Goal: Task Accomplishment & Management: Manage account settings

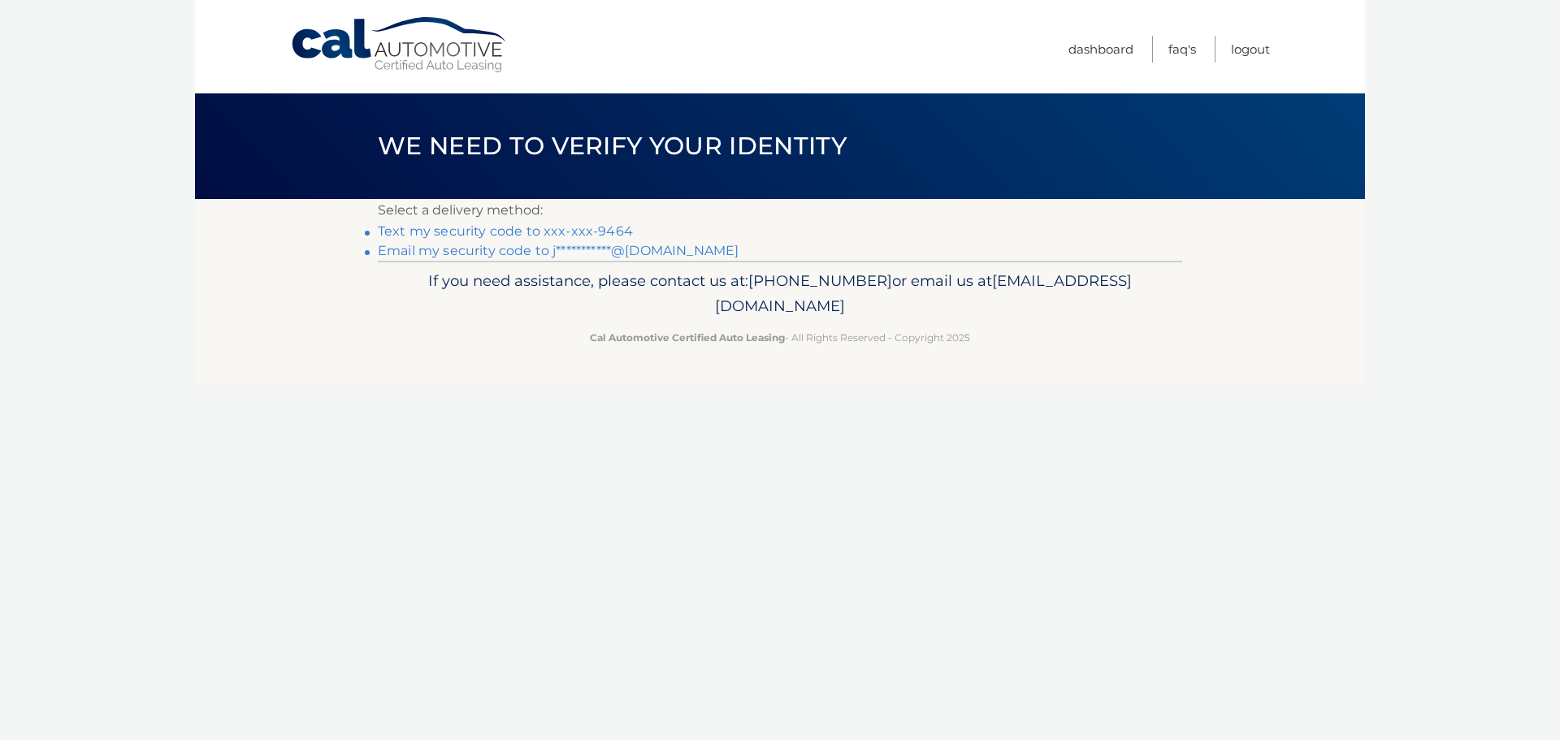
click at [596, 227] on link "Text my security code to xxx-xxx-9464" at bounding box center [505, 230] width 255 height 15
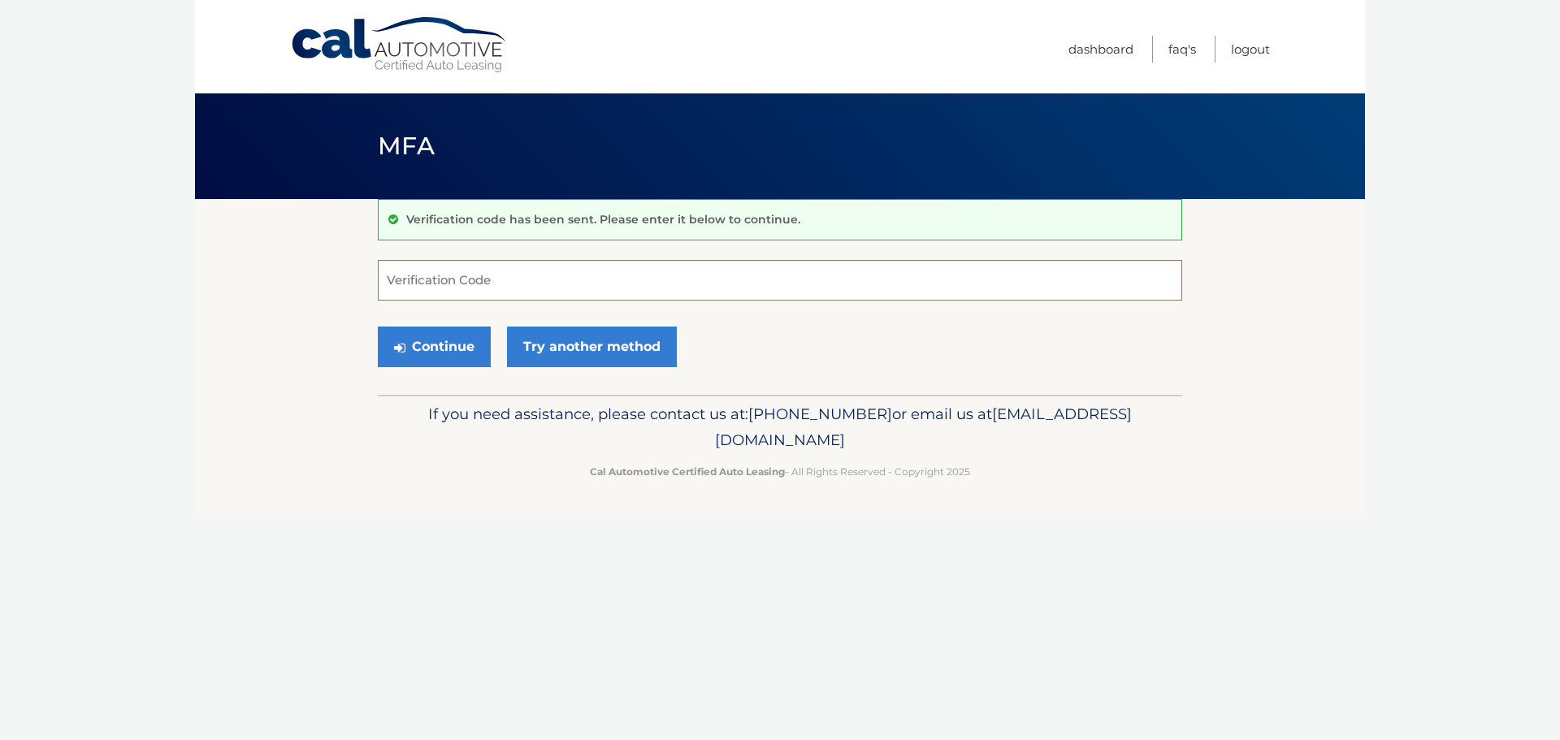
click at [480, 272] on input "Verification Code" at bounding box center [780, 280] width 804 height 41
type input "352548"
click at [378, 327] on button "Continue" at bounding box center [434, 347] width 113 height 41
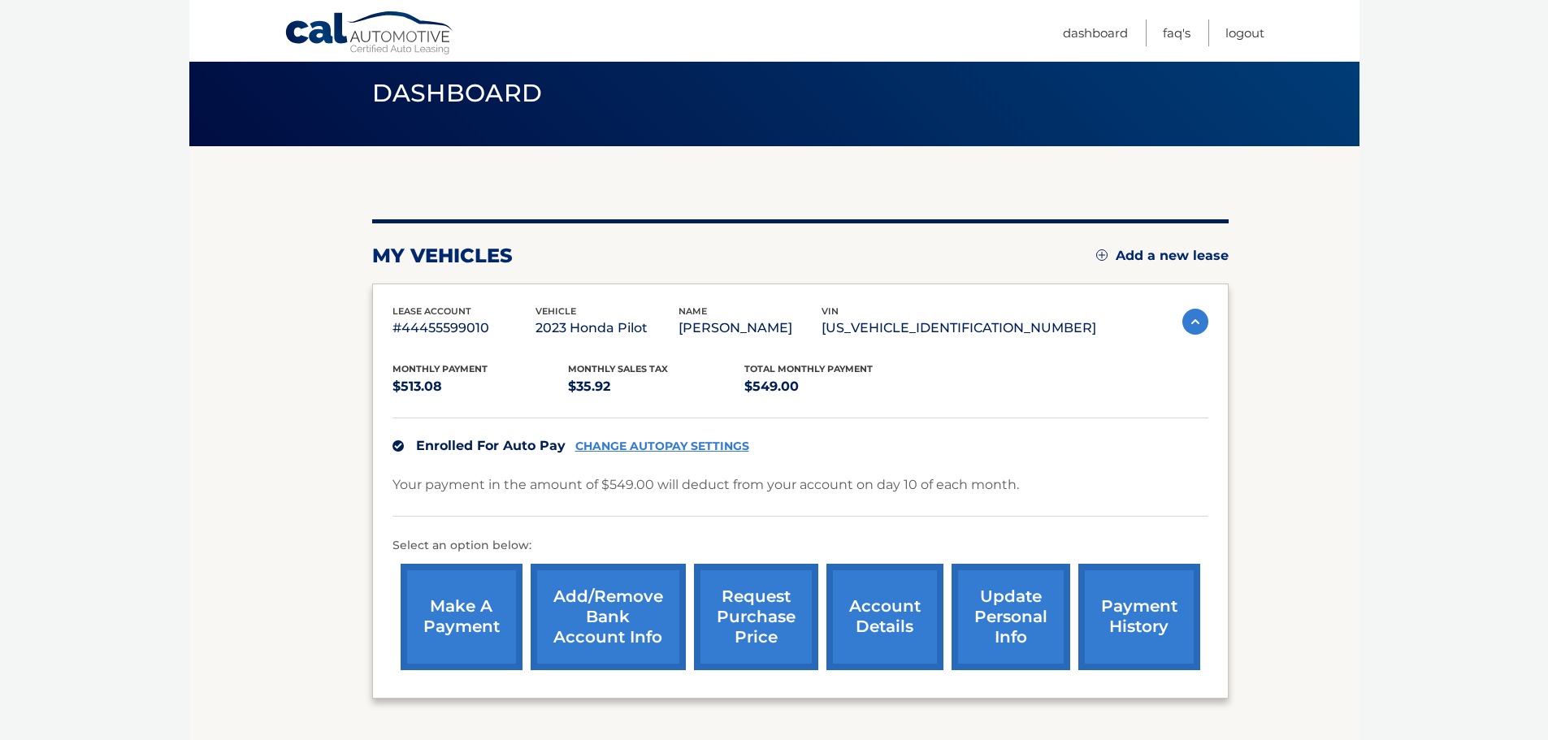
scroll to position [81, 0]
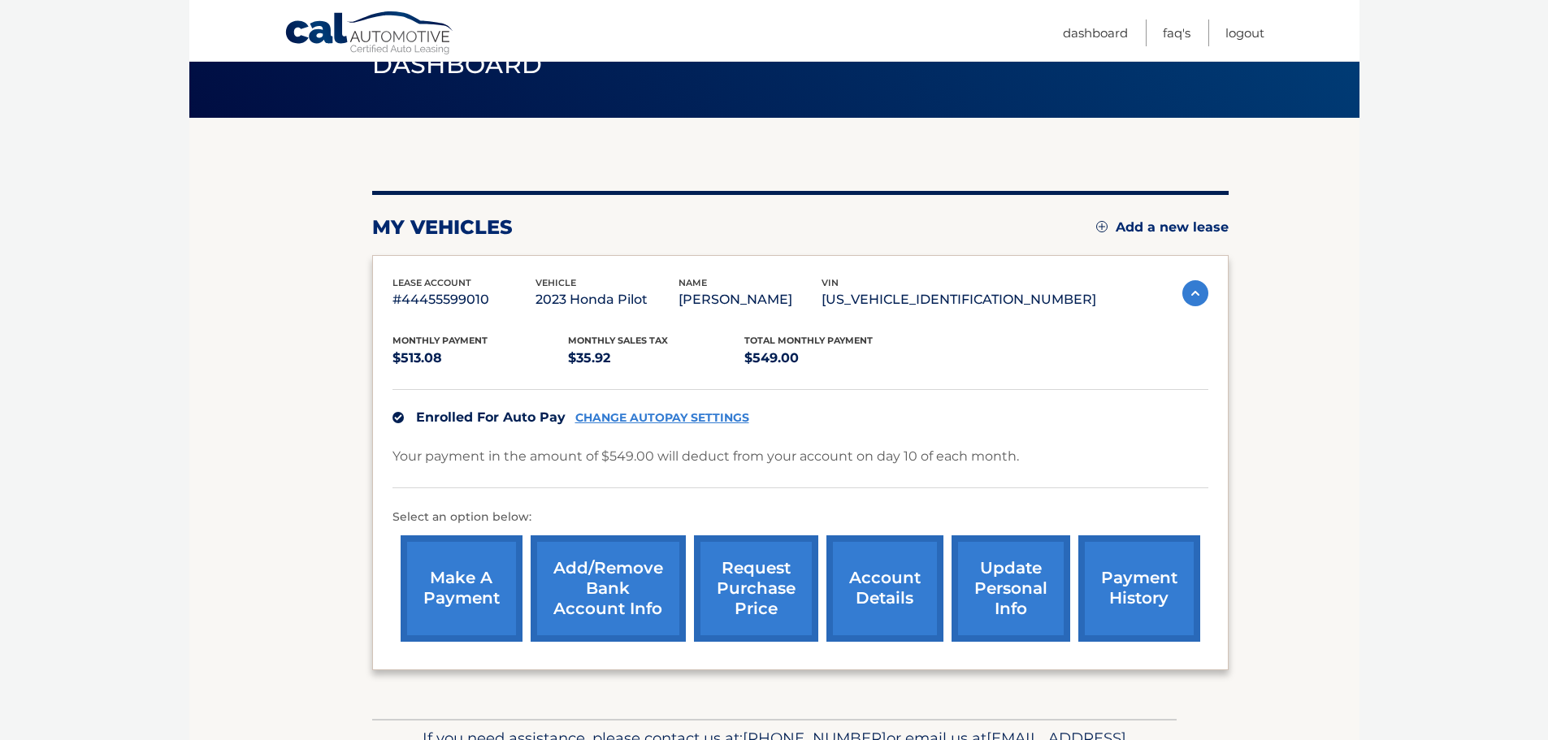
click at [878, 595] on link "account details" at bounding box center [884, 588] width 117 height 106
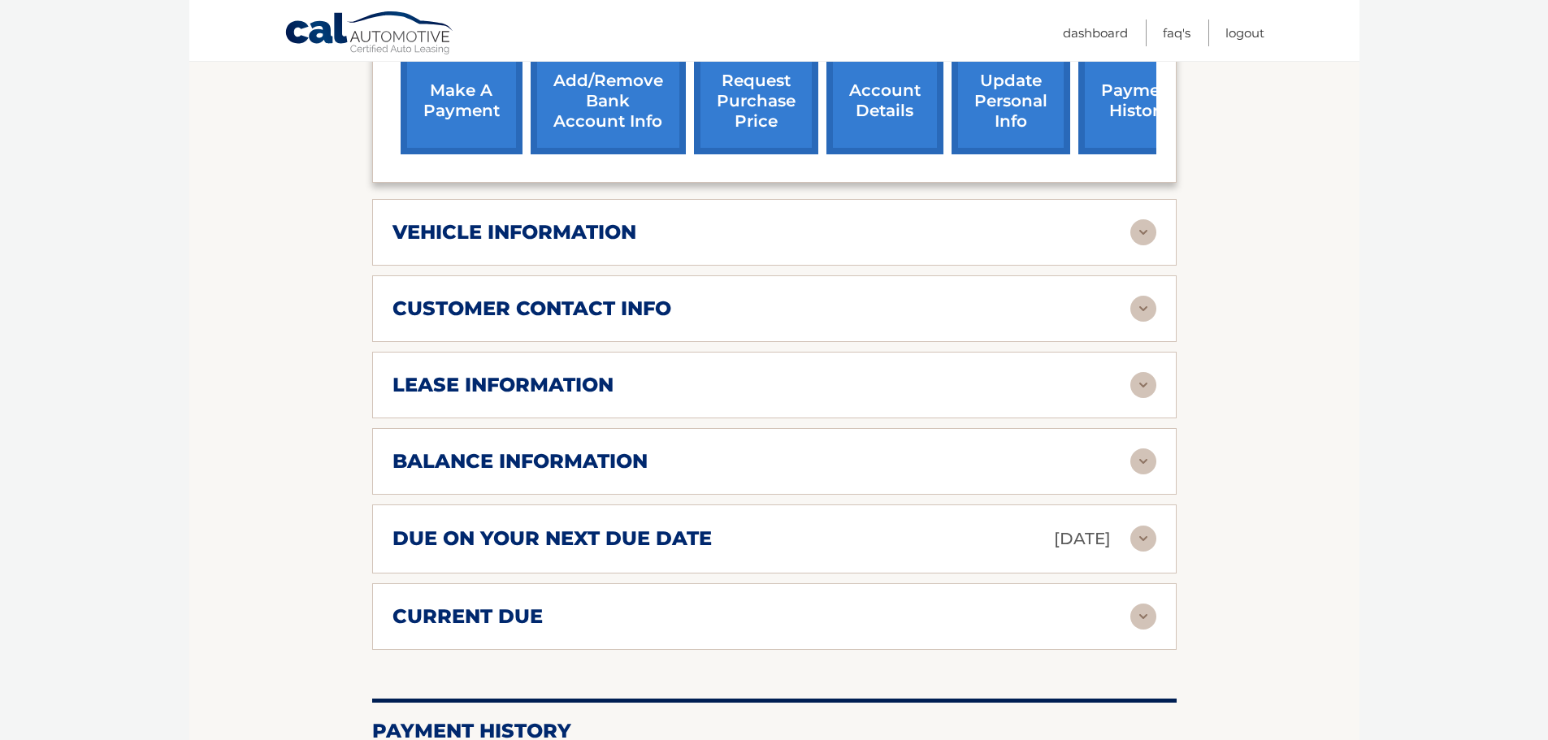
scroll to position [650, 0]
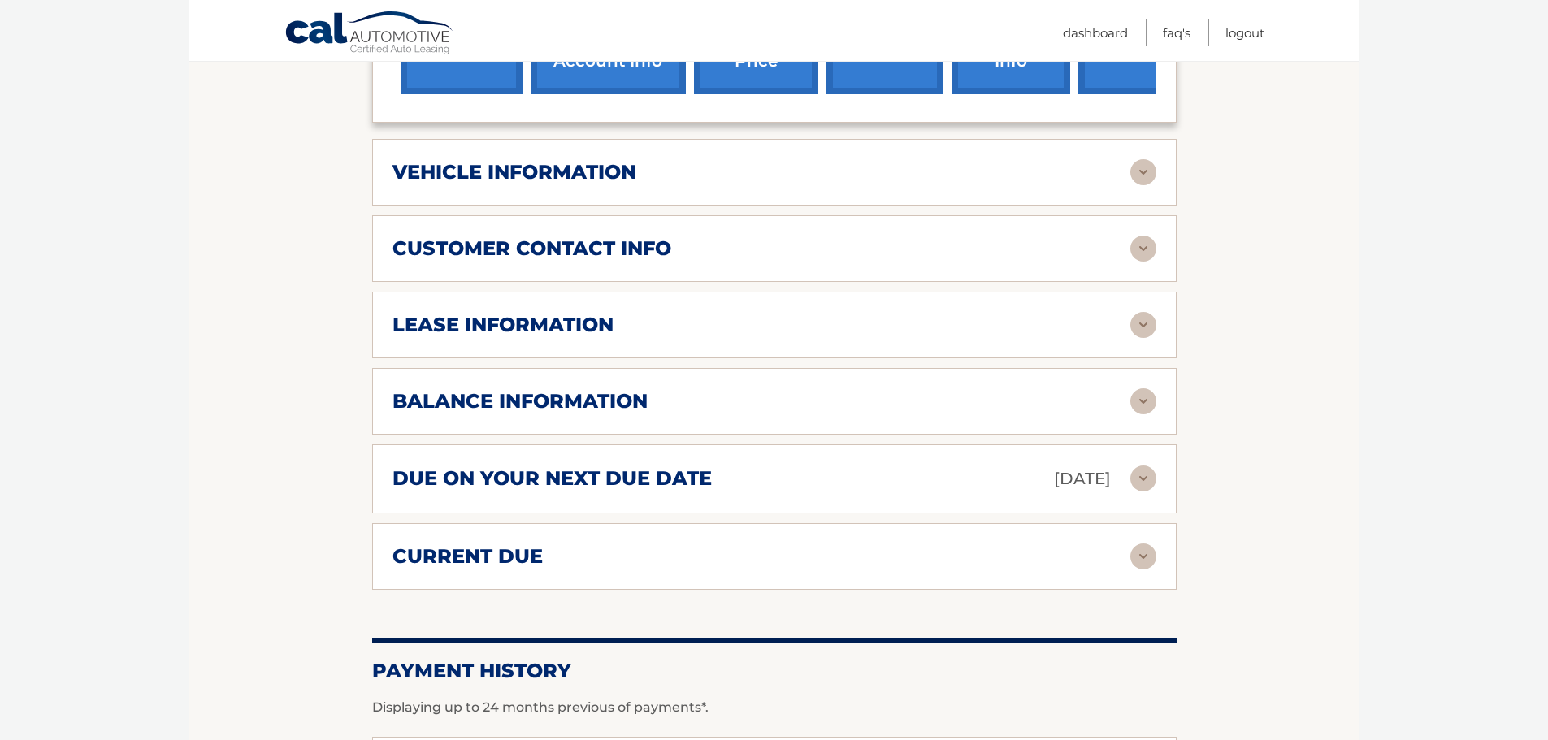
click at [561, 169] on h2 "vehicle information" at bounding box center [514, 172] width 244 height 24
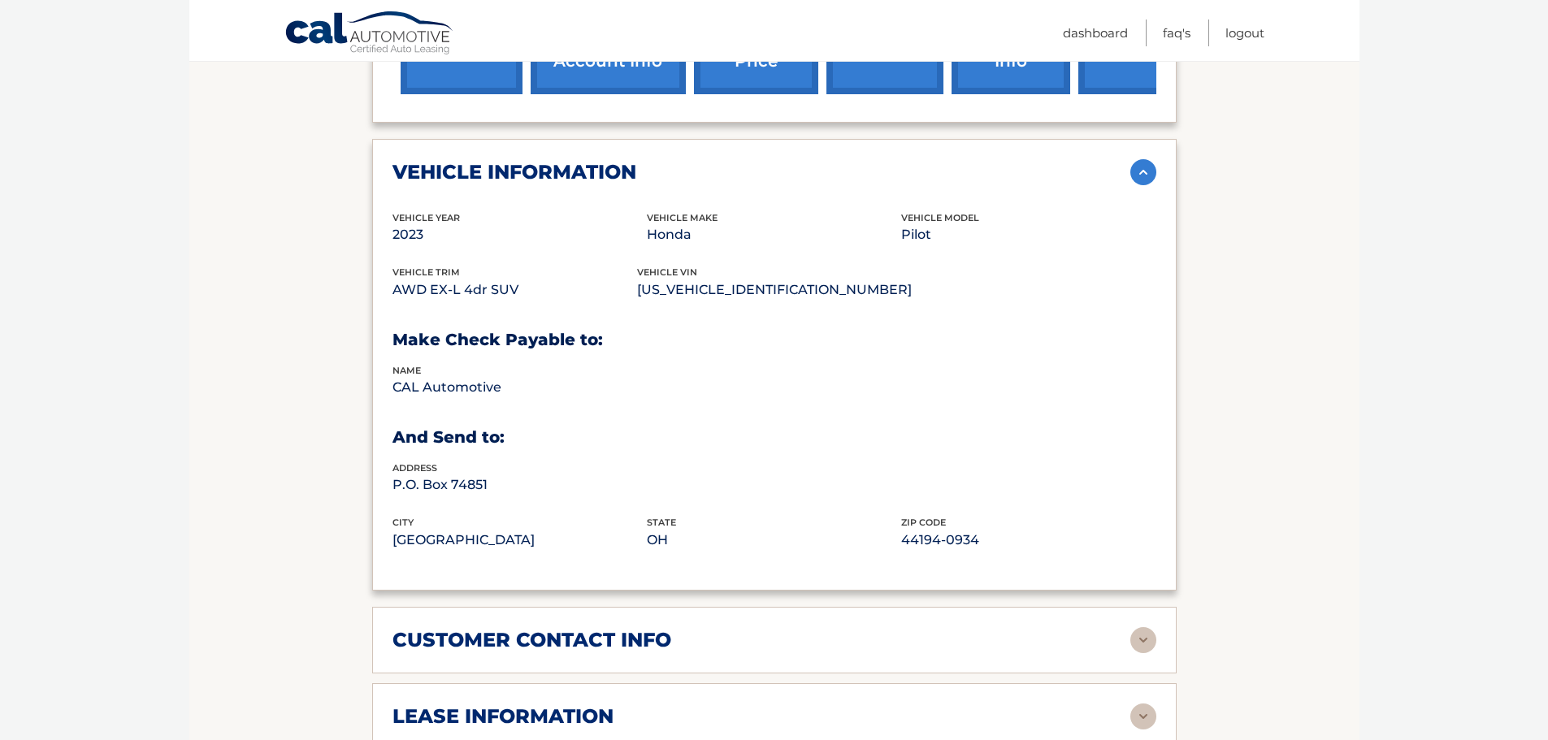
scroll to position [975, 0]
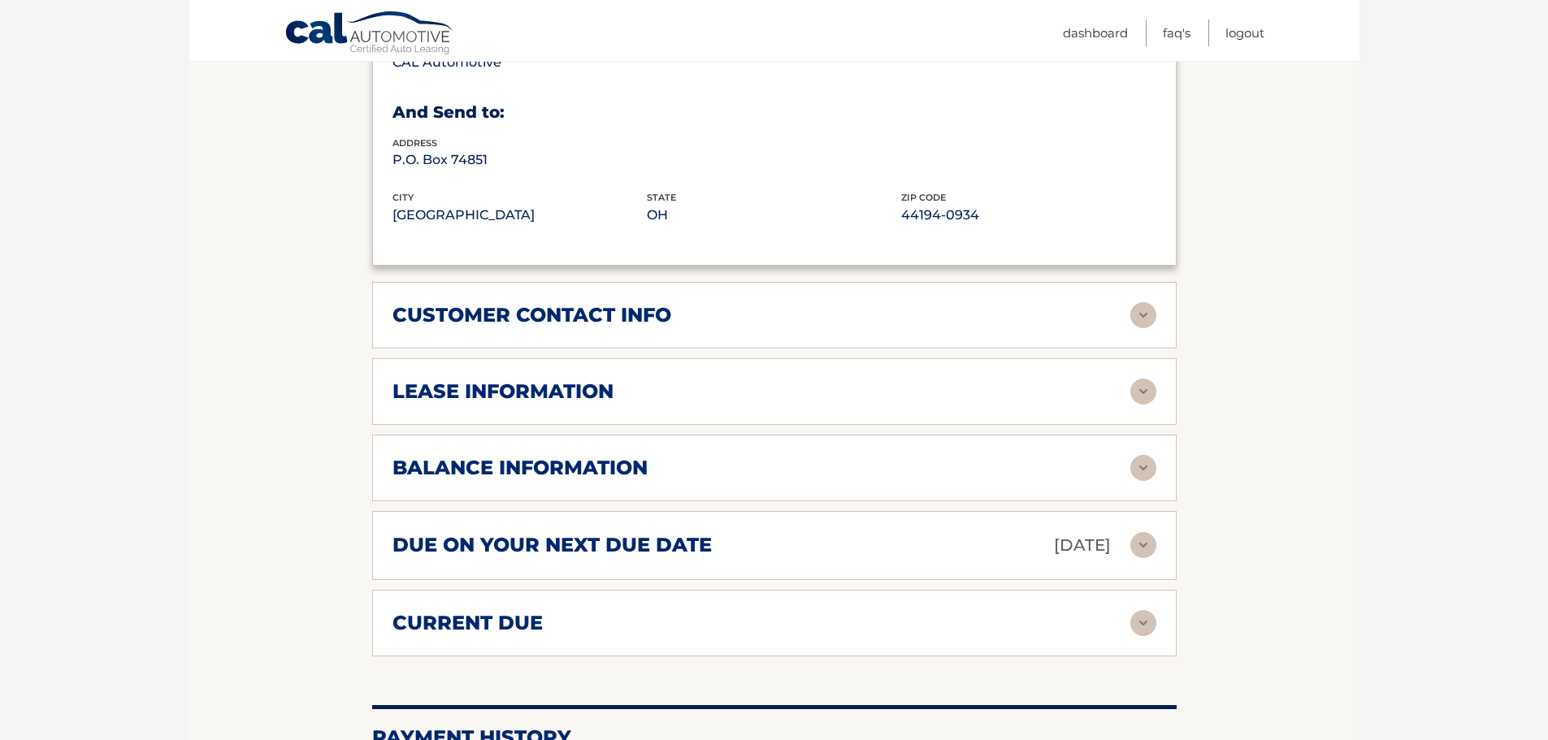
click at [463, 320] on h2 "customer contact info" at bounding box center [531, 315] width 279 height 24
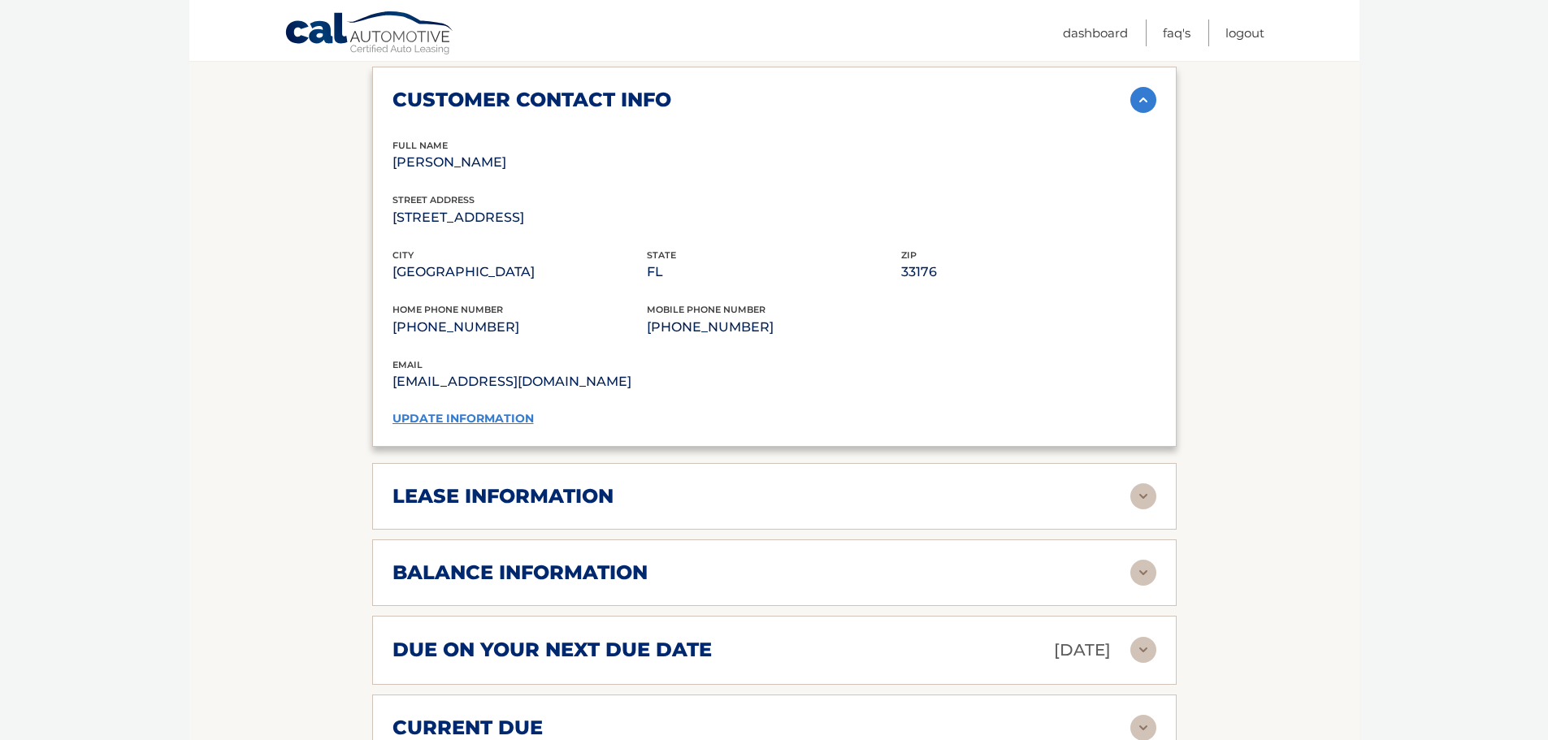
scroll to position [1300, 0]
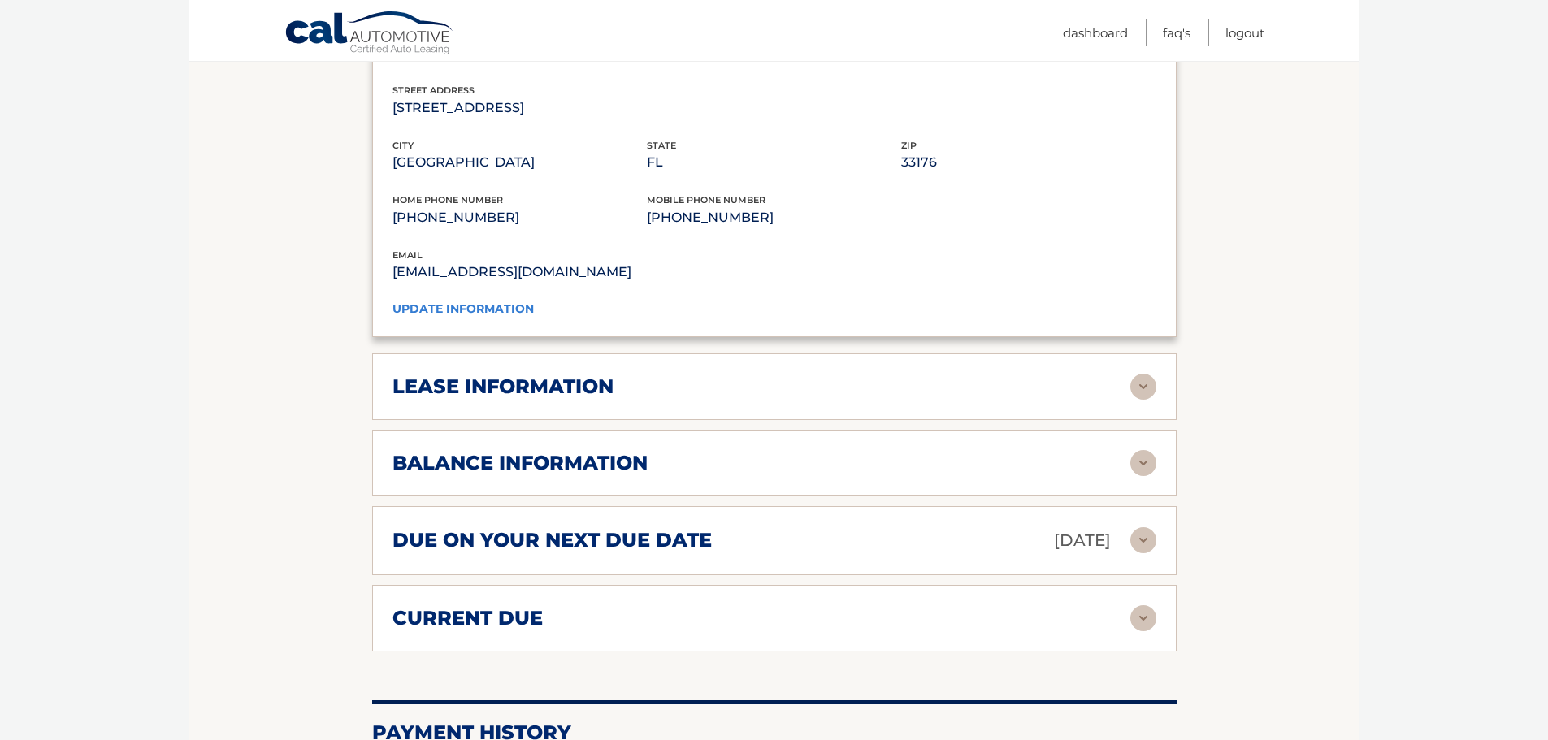
click at [537, 355] on div "lease information Contract Start Date Jul 10, 2023 Term 39 Maturity Date Oct 10…" at bounding box center [774, 386] width 804 height 67
click at [512, 370] on div "lease information Contract Start Date Jul 10, 2023 Term 39 Maturity Date Oct 10…" at bounding box center [774, 386] width 804 height 67
click at [534, 399] on div "lease information" at bounding box center [774, 387] width 764 height 26
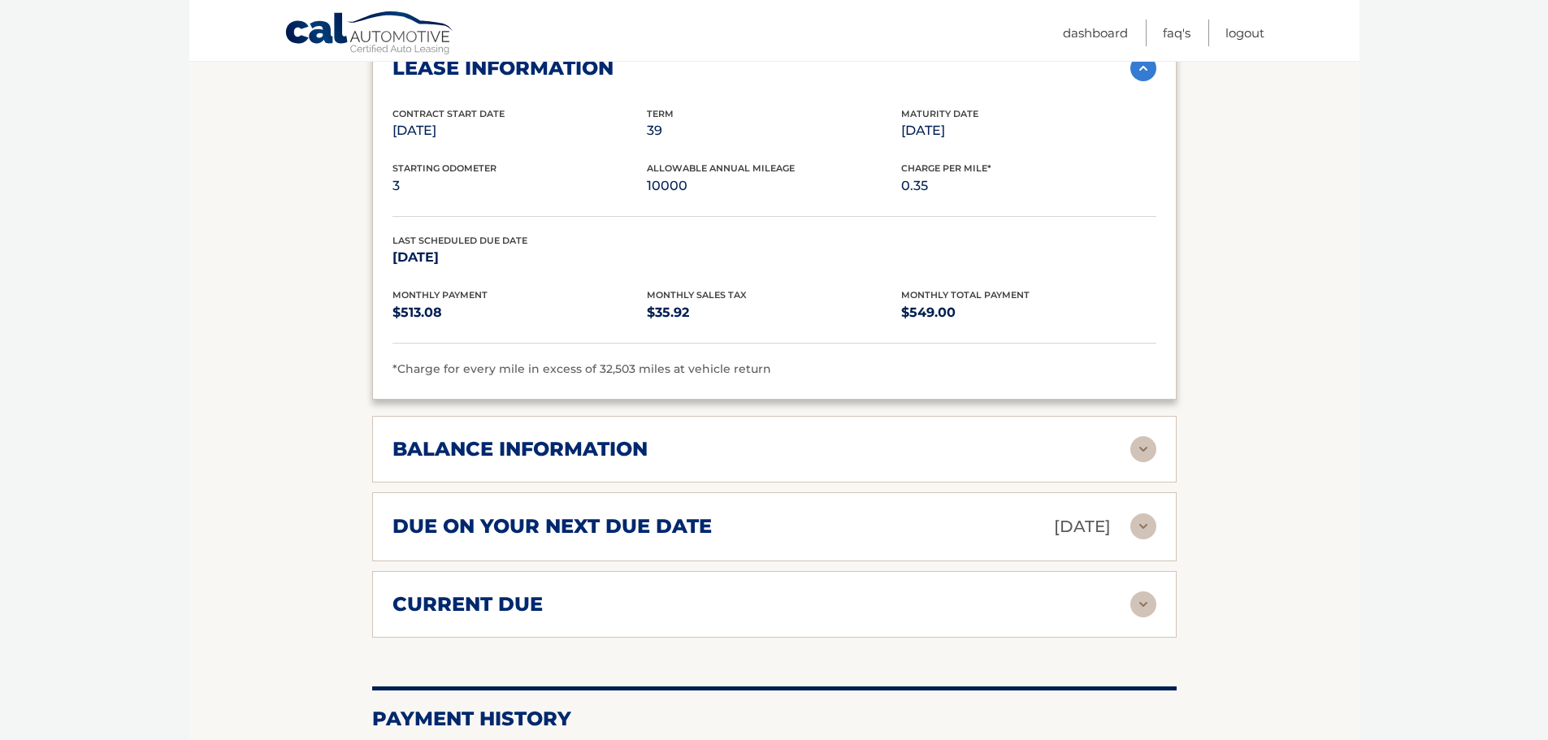
scroll to position [1625, 0]
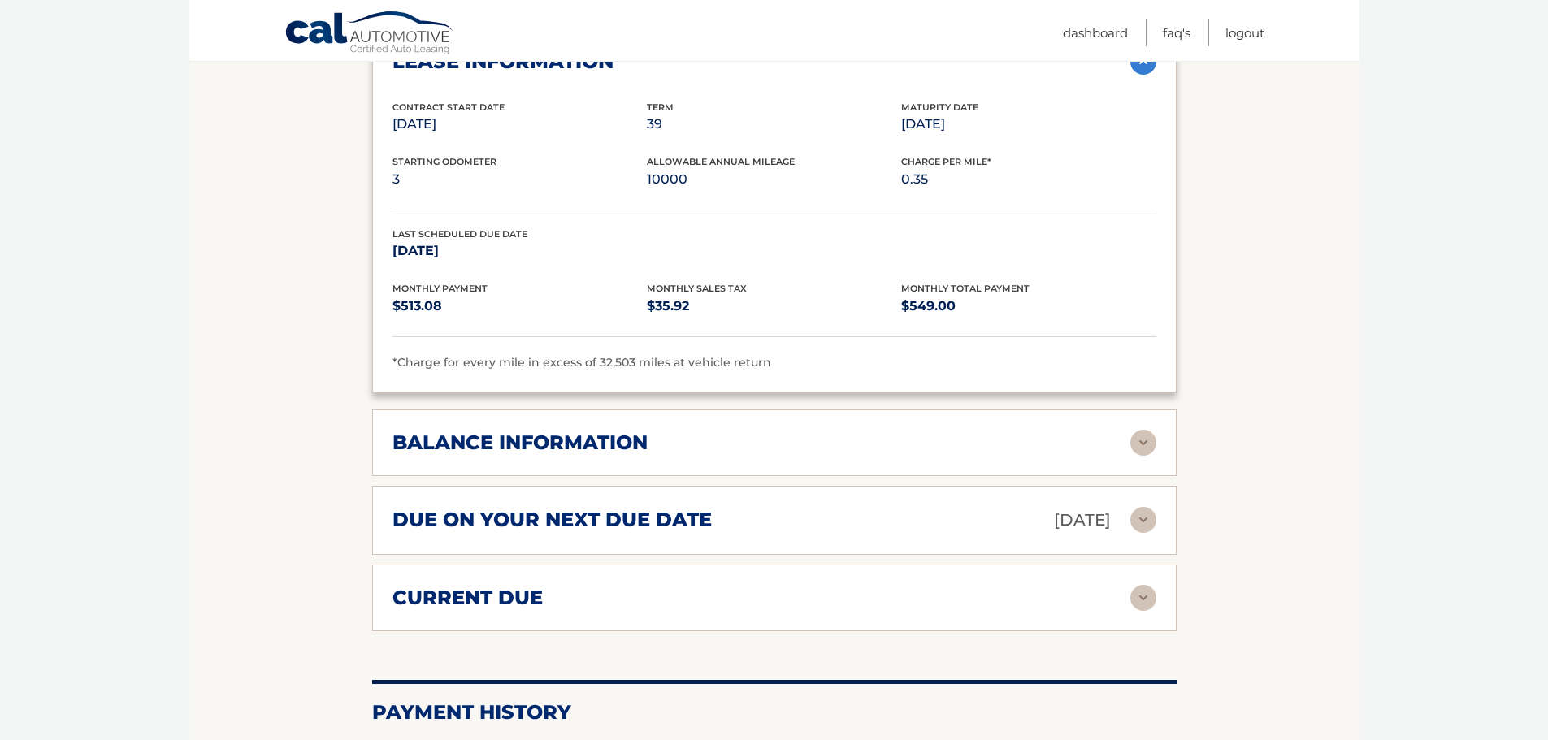
click at [491, 447] on h2 "balance information" at bounding box center [519, 443] width 255 height 24
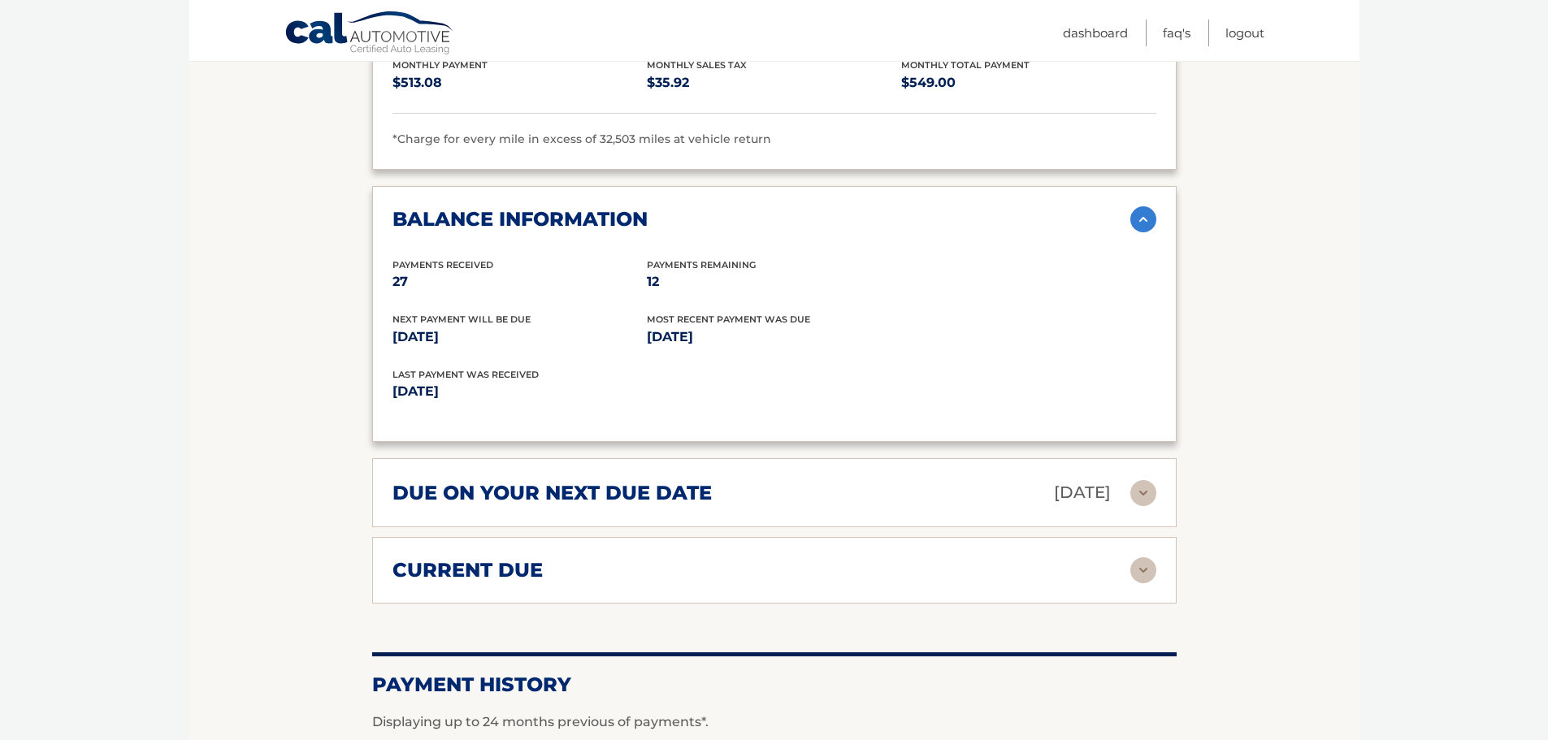
scroll to position [1950, 0]
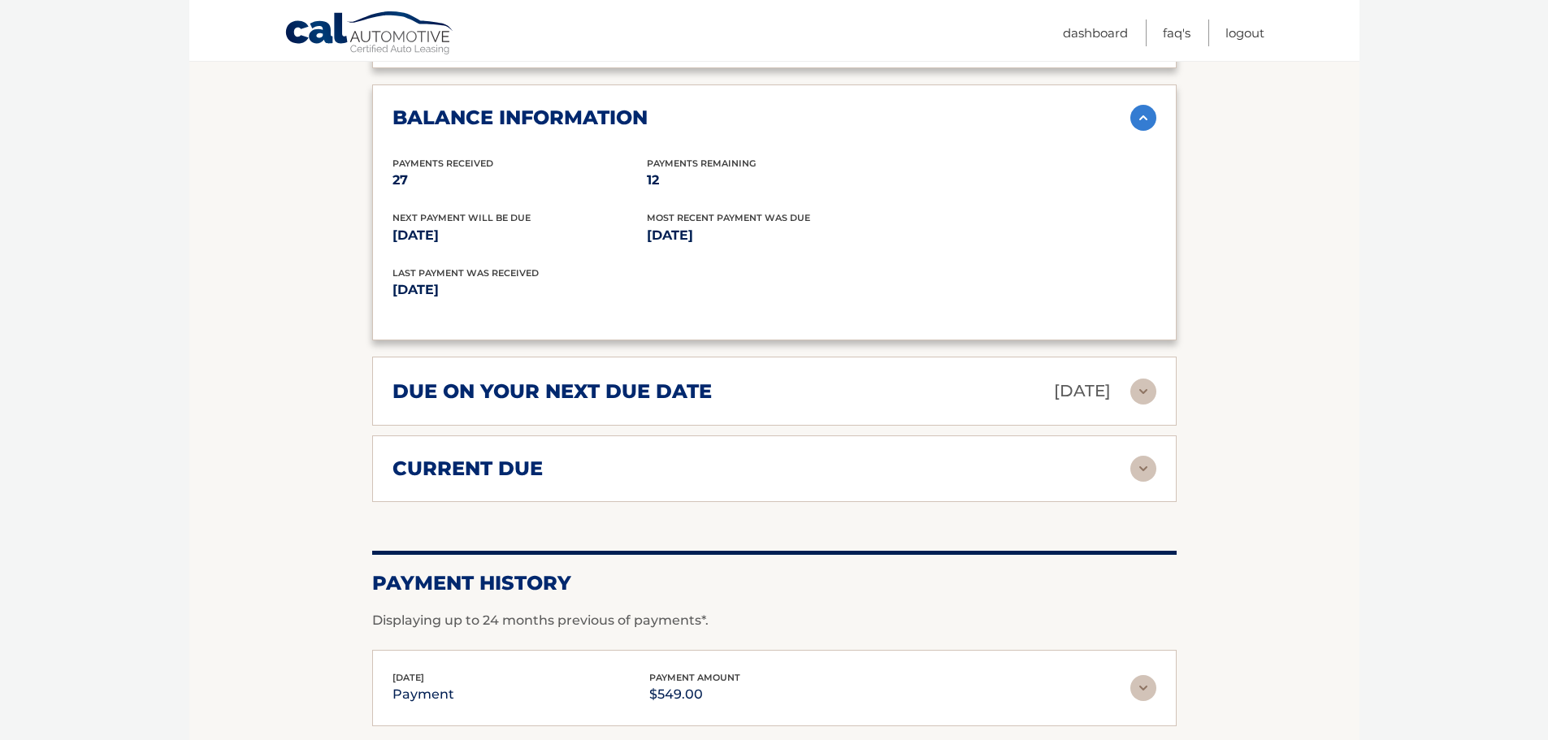
click at [565, 383] on h2 "due on your next due date" at bounding box center [551, 391] width 319 height 24
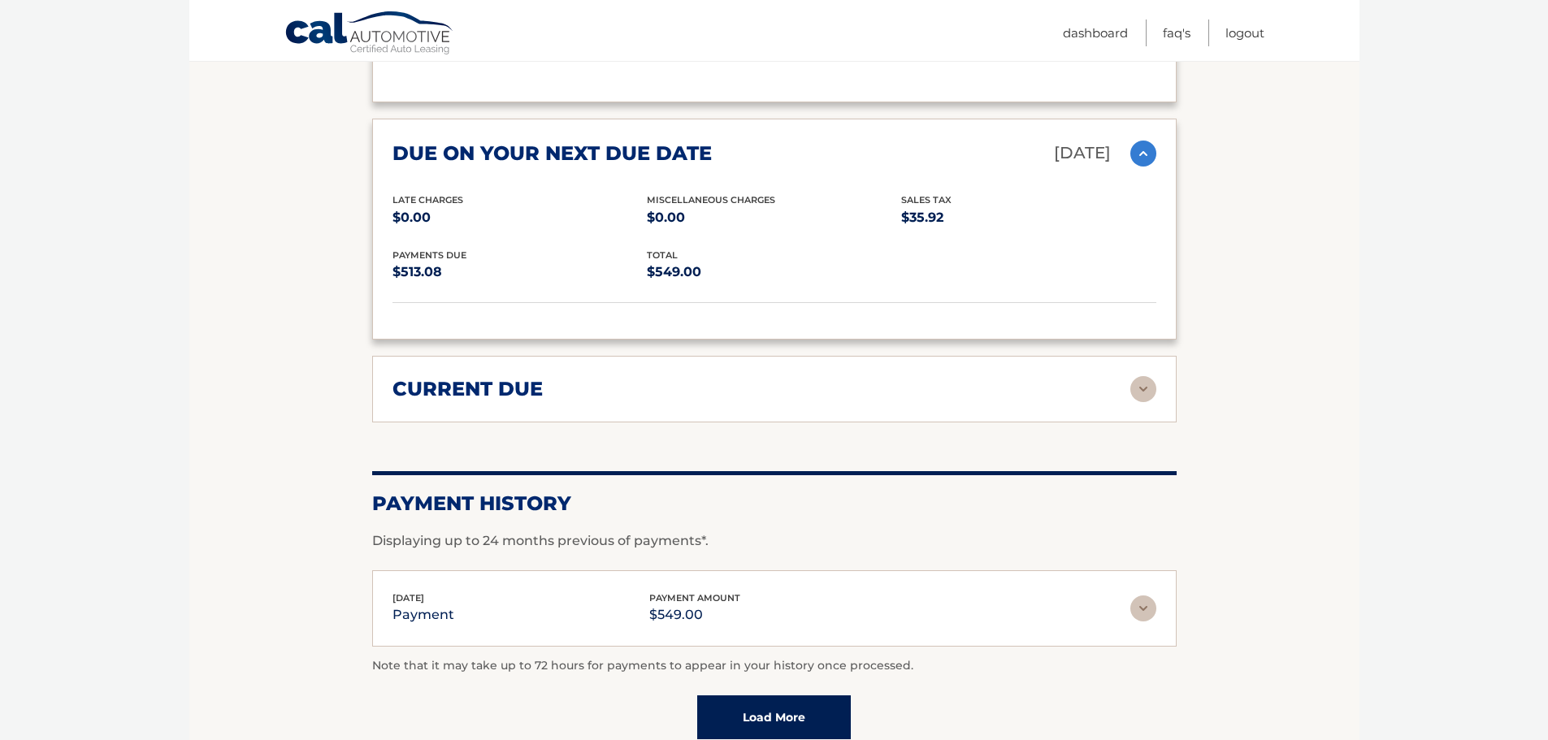
scroll to position [2194, 0]
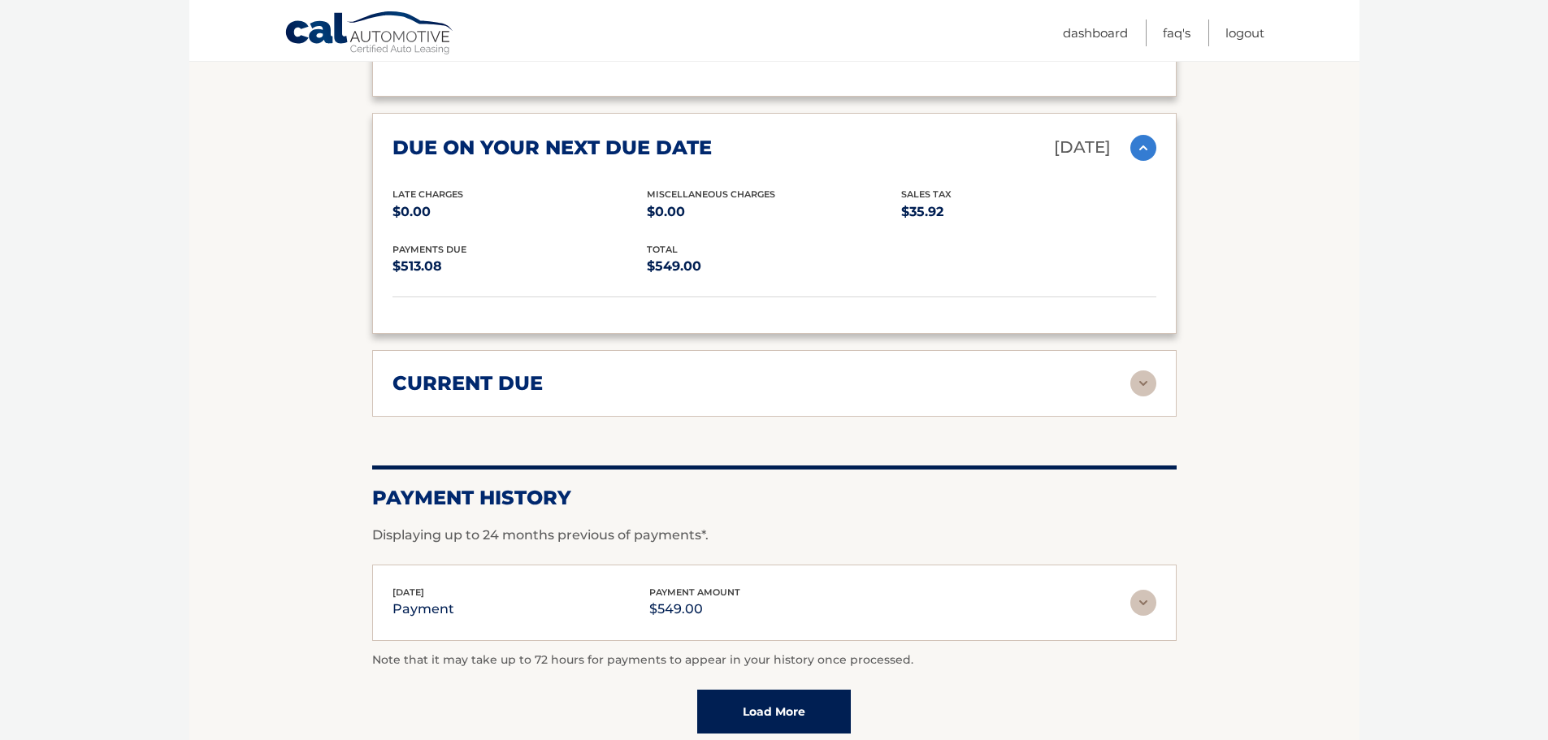
click at [505, 386] on h2 "current due" at bounding box center [467, 383] width 150 height 24
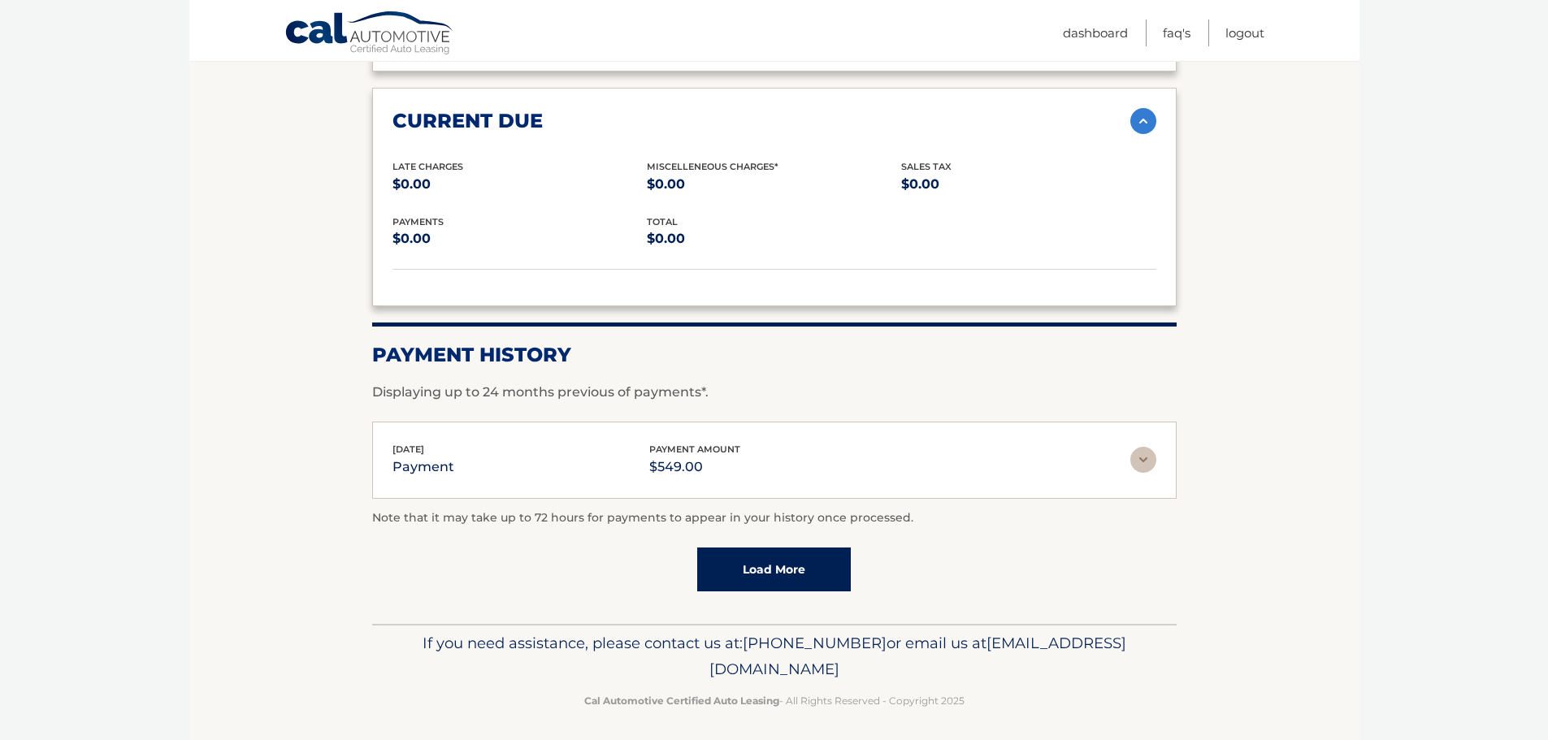
scroll to position [2463, 0]
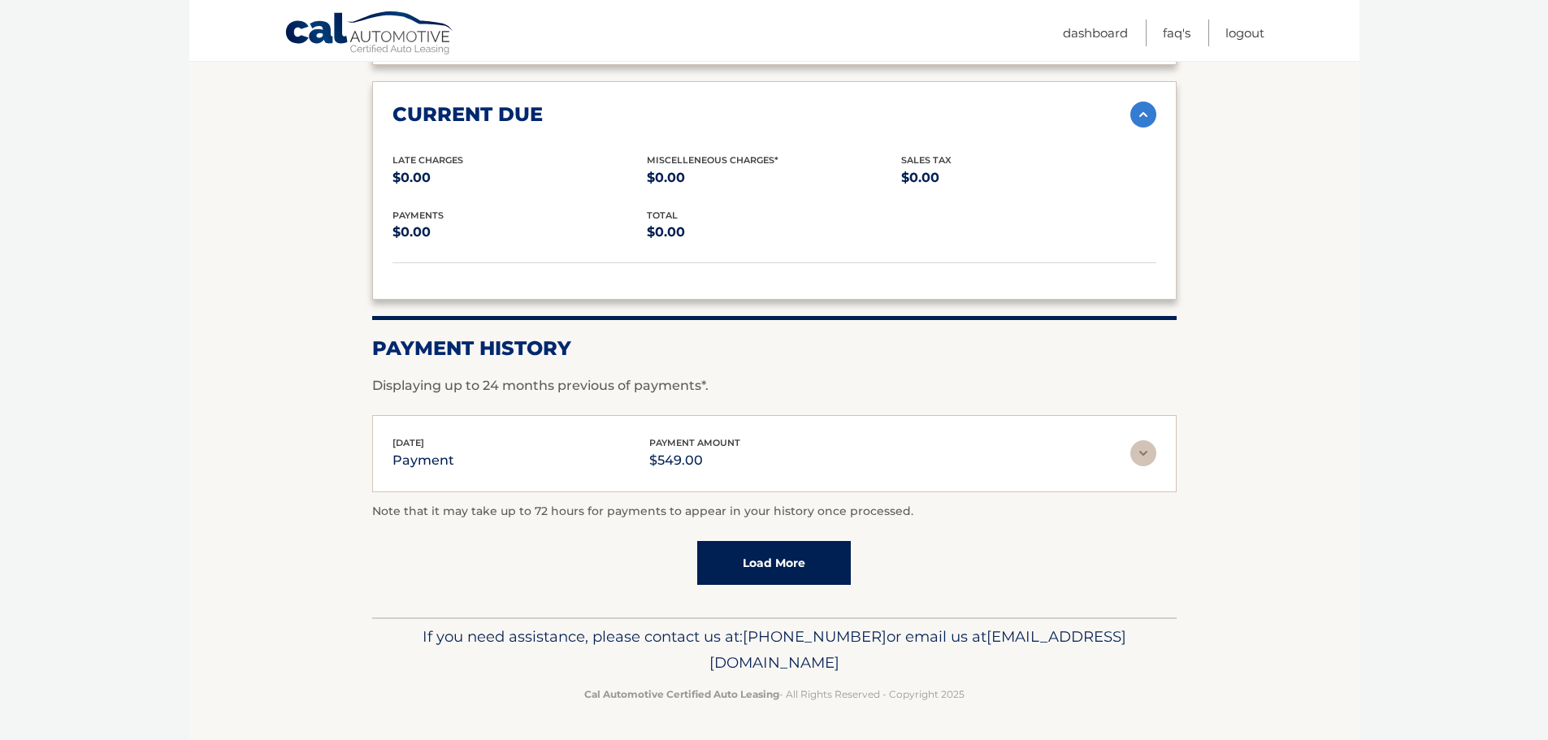
click at [511, 440] on div "Sep 10, 2025 payment payment amount $549.00" at bounding box center [761, 453] width 738 height 37
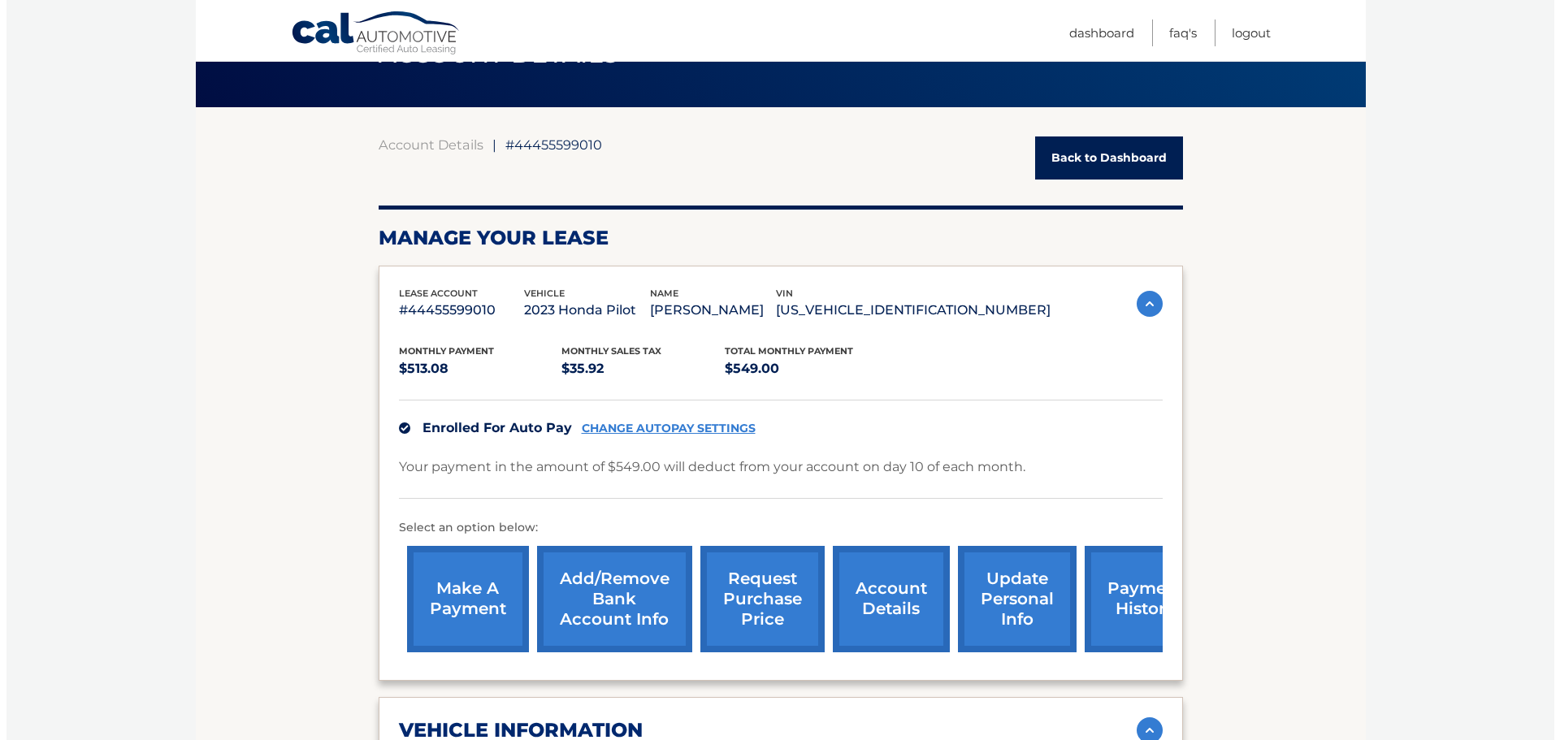
scroll to position [162, 0]
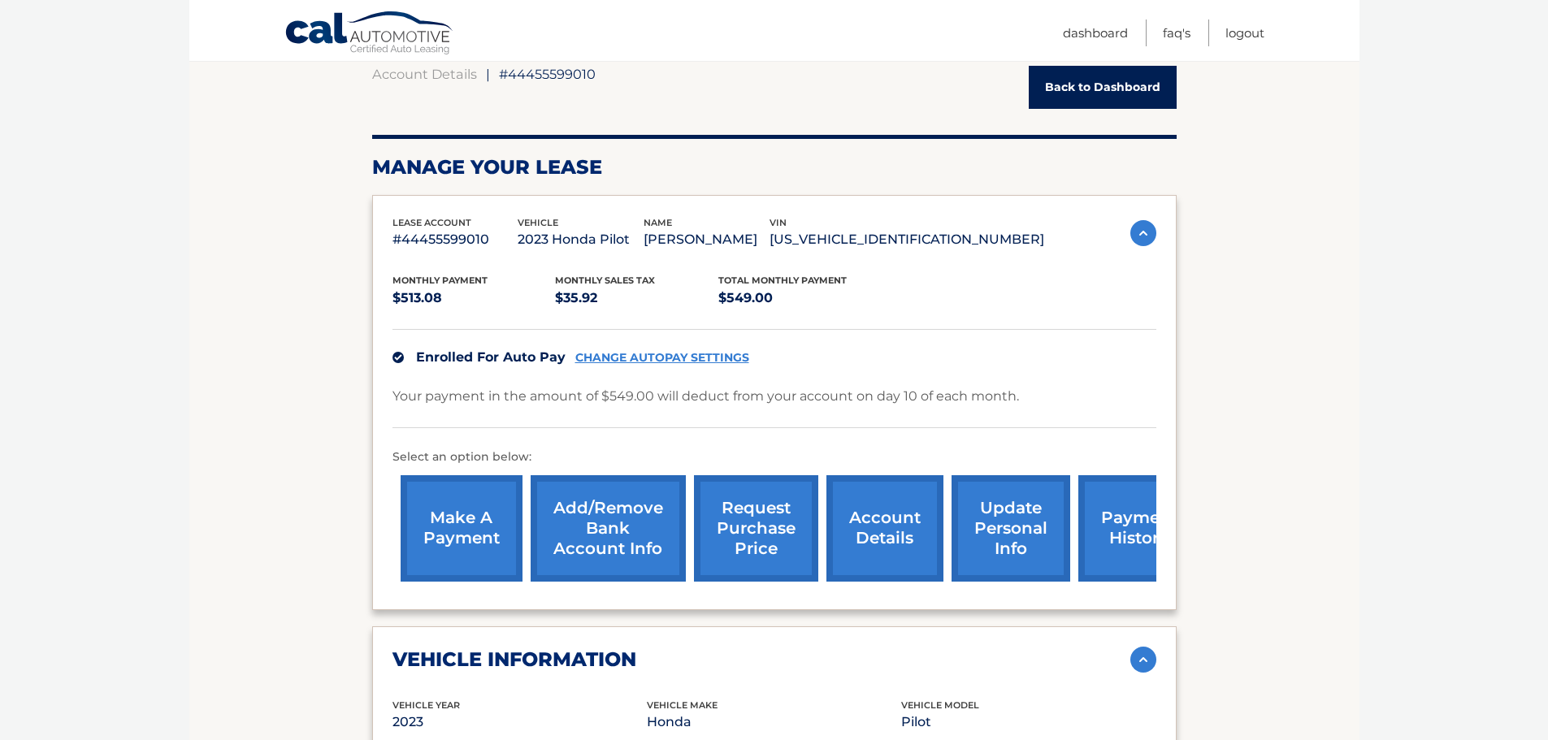
click at [742, 544] on link "request purchase price" at bounding box center [756, 528] width 124 height 106
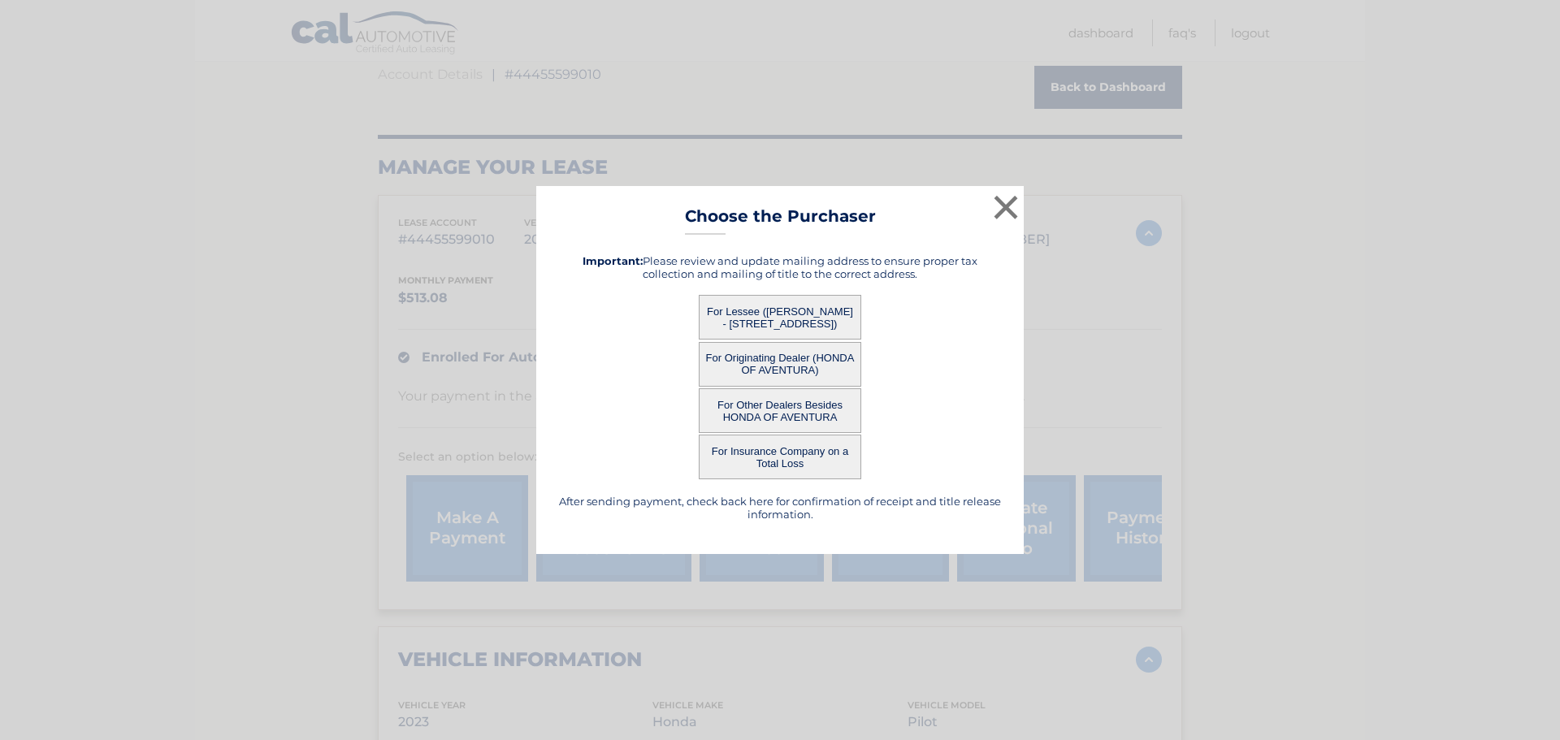
click at [783, 316] on button "For Lessee ([PERSON_NAME] - [STREET_ADDRESS])" at bounding box center [780, 317] width 162 height 45
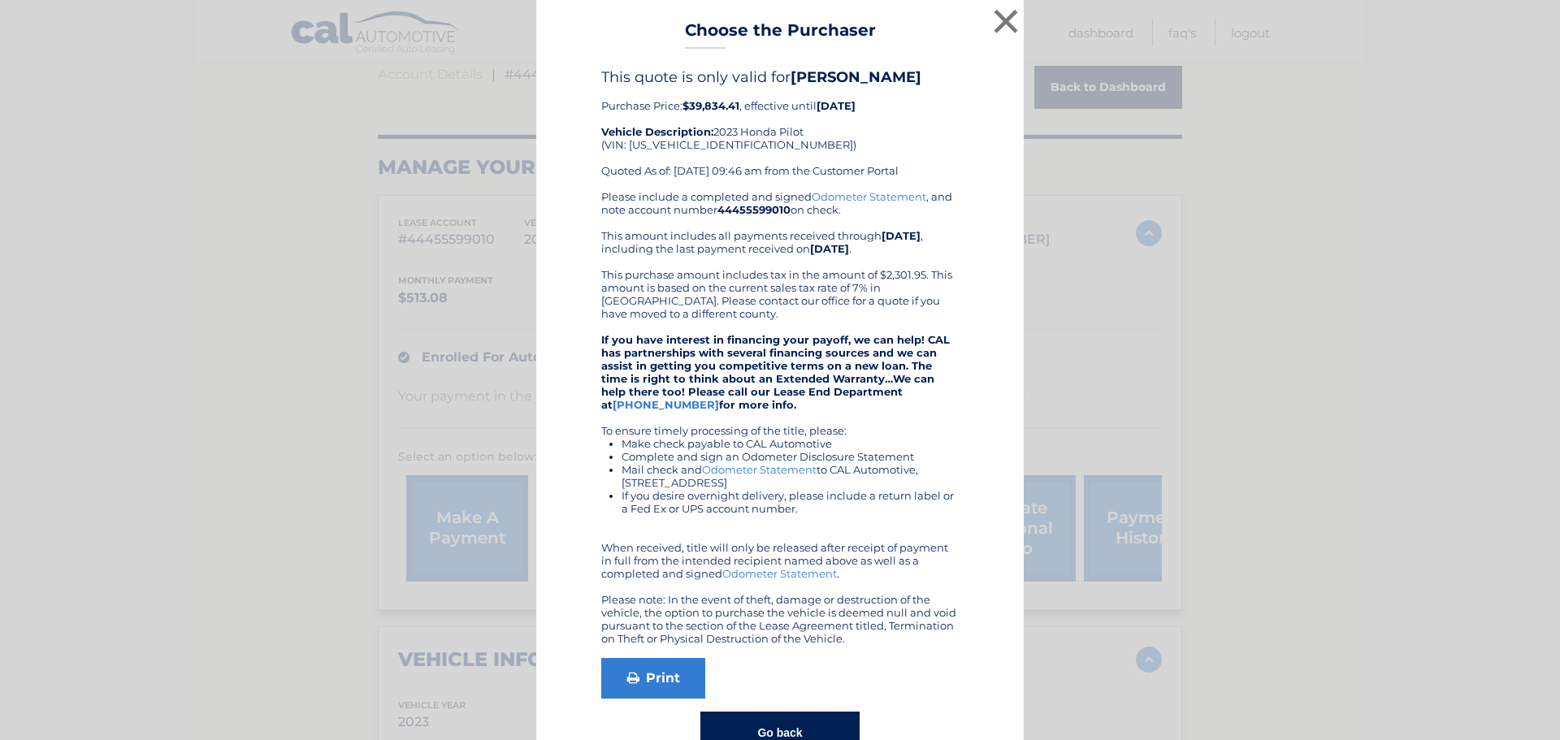
click at [679, 144] on div "This quote is only valid for JORGE FERNANDEZ Purchase Price: $39,834.41 , effec…" at bounding box center [779, 129] width 357 height 122
click at [679, 143] on div "This quote is only valid for JORGE FERNANDEZ Purchase Price: $39,834.41 , effec…" at bounding box center [779, 129] width 357 height 122
copy div "[US_VEHICLE_IDENTIFICATION_NUMBER]"
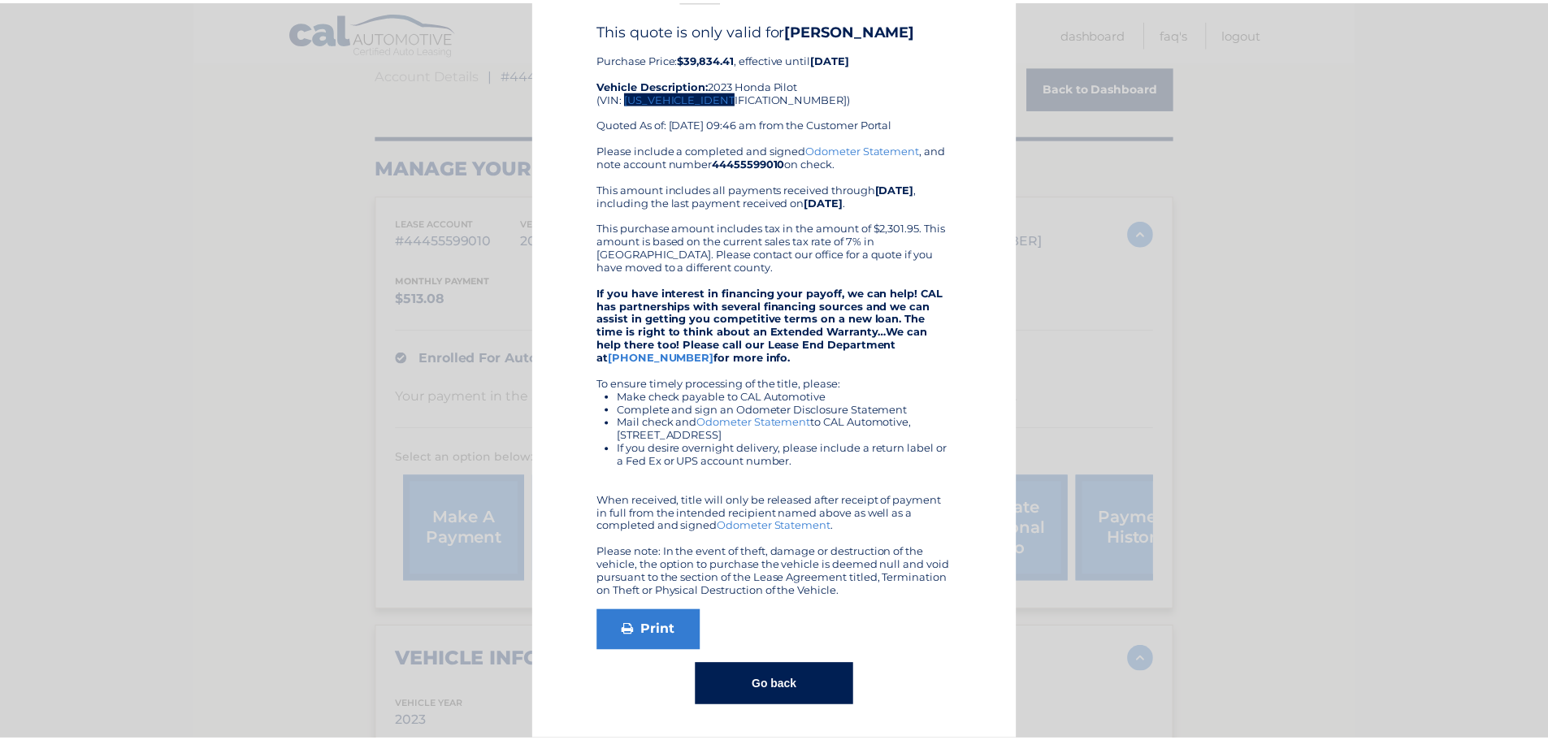
scroll to position [0, 0]
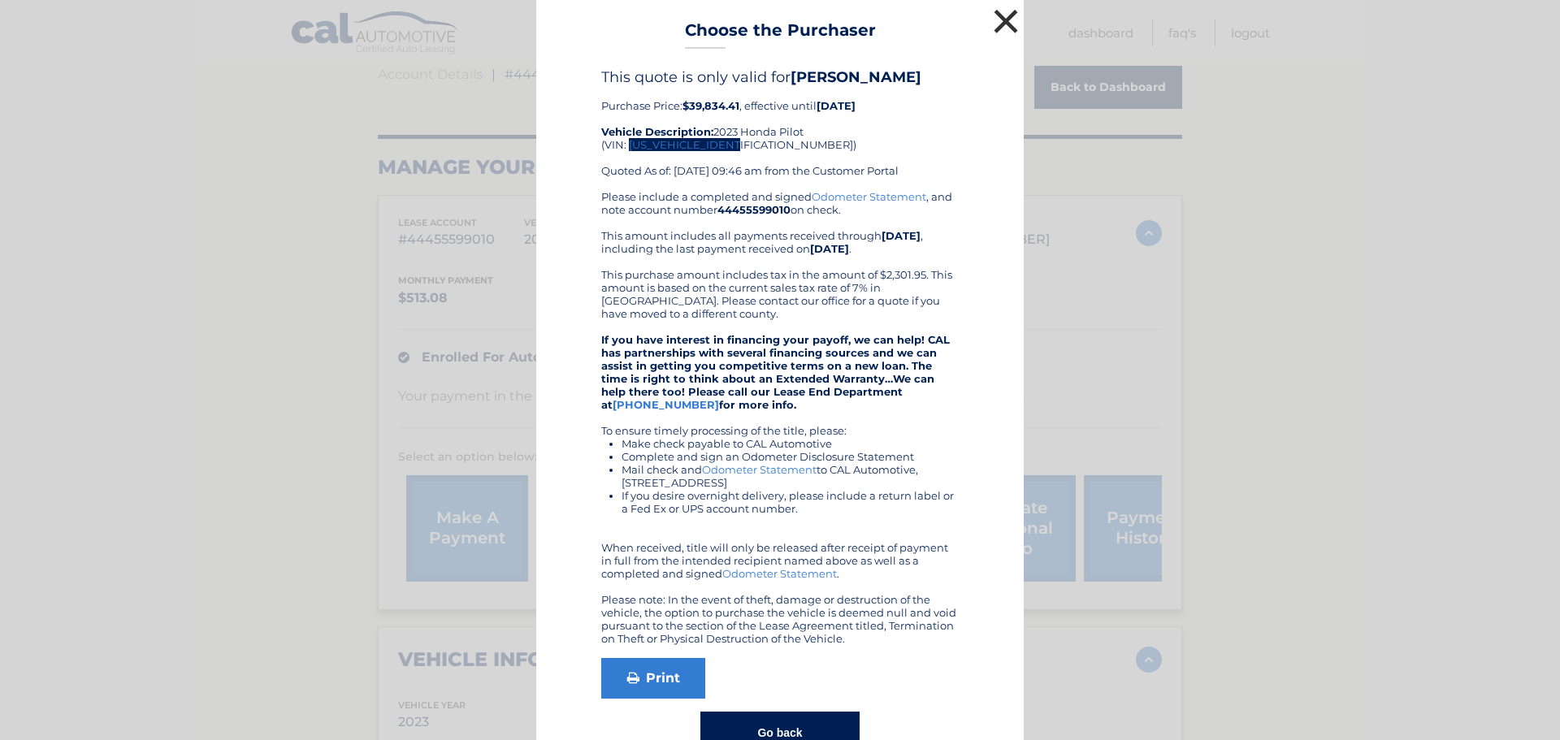
click at [999, 23] on button "×" at bounding box center [1006, 21] width 32 height 32
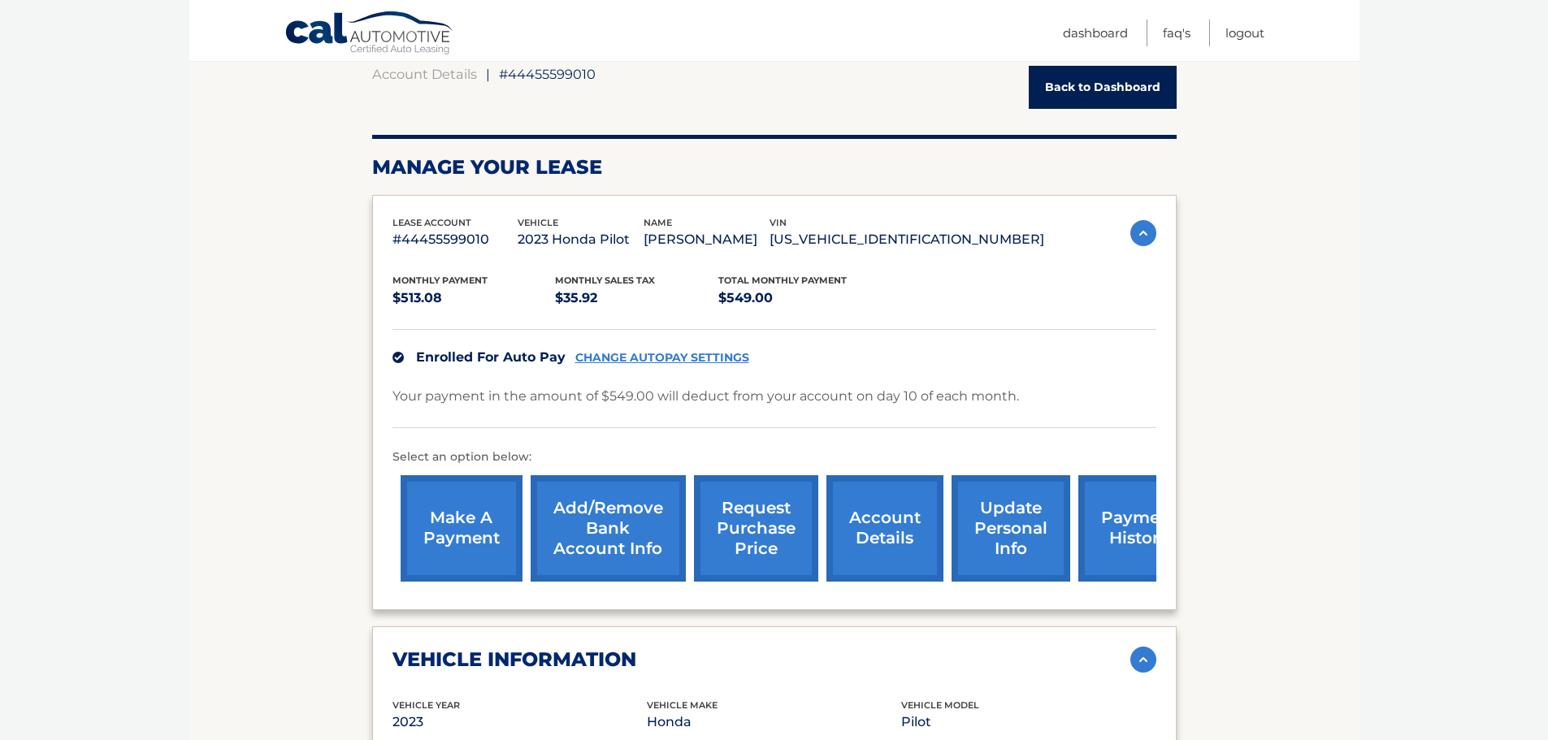
click at [752, 536] on link "request purchase price" at bounding box center [756, 528] width 124 height 106
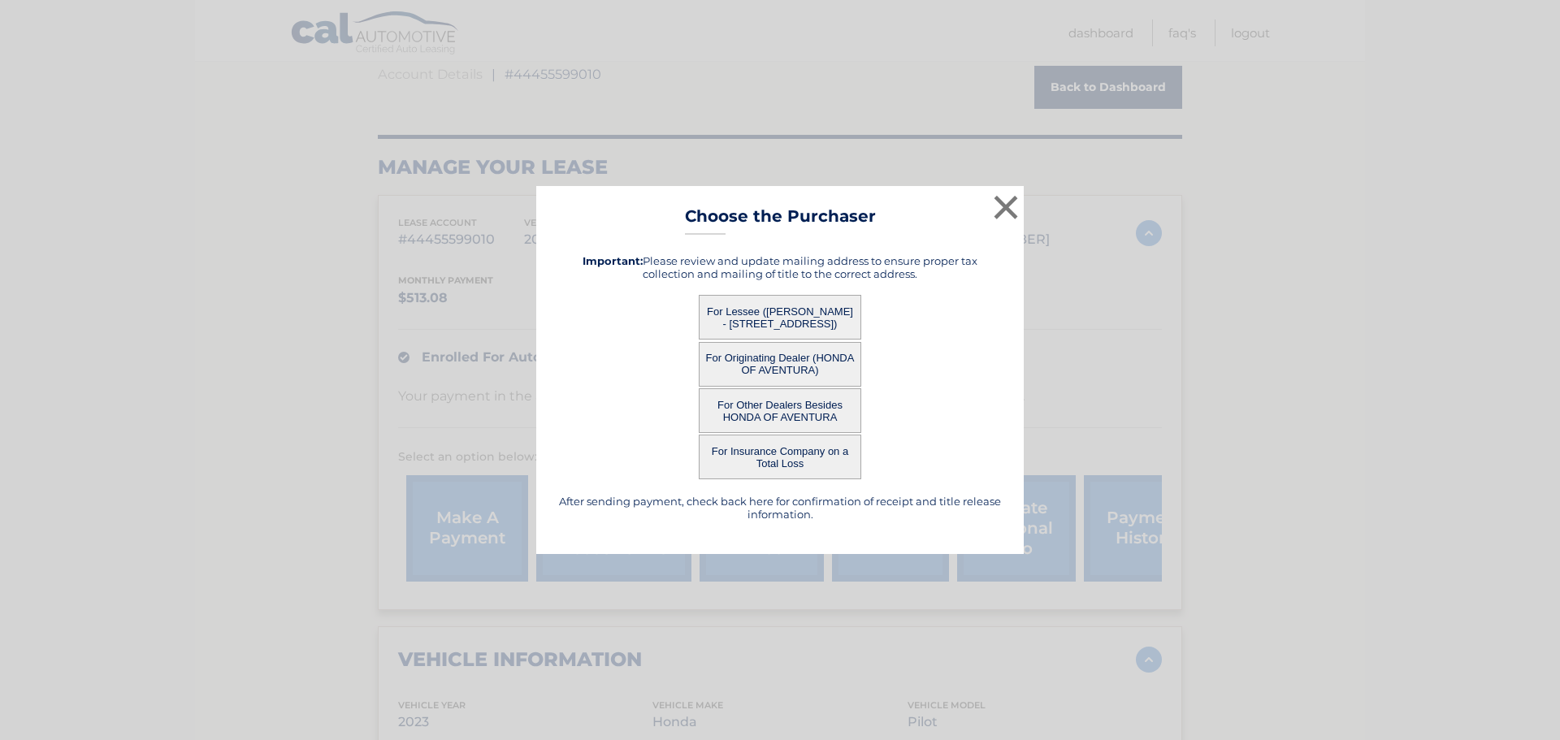
click at [773, 366] on button "For Originating Dealer (HONDA OF AVENTURA)" at bounding box center [780, 364] width 162 height 45
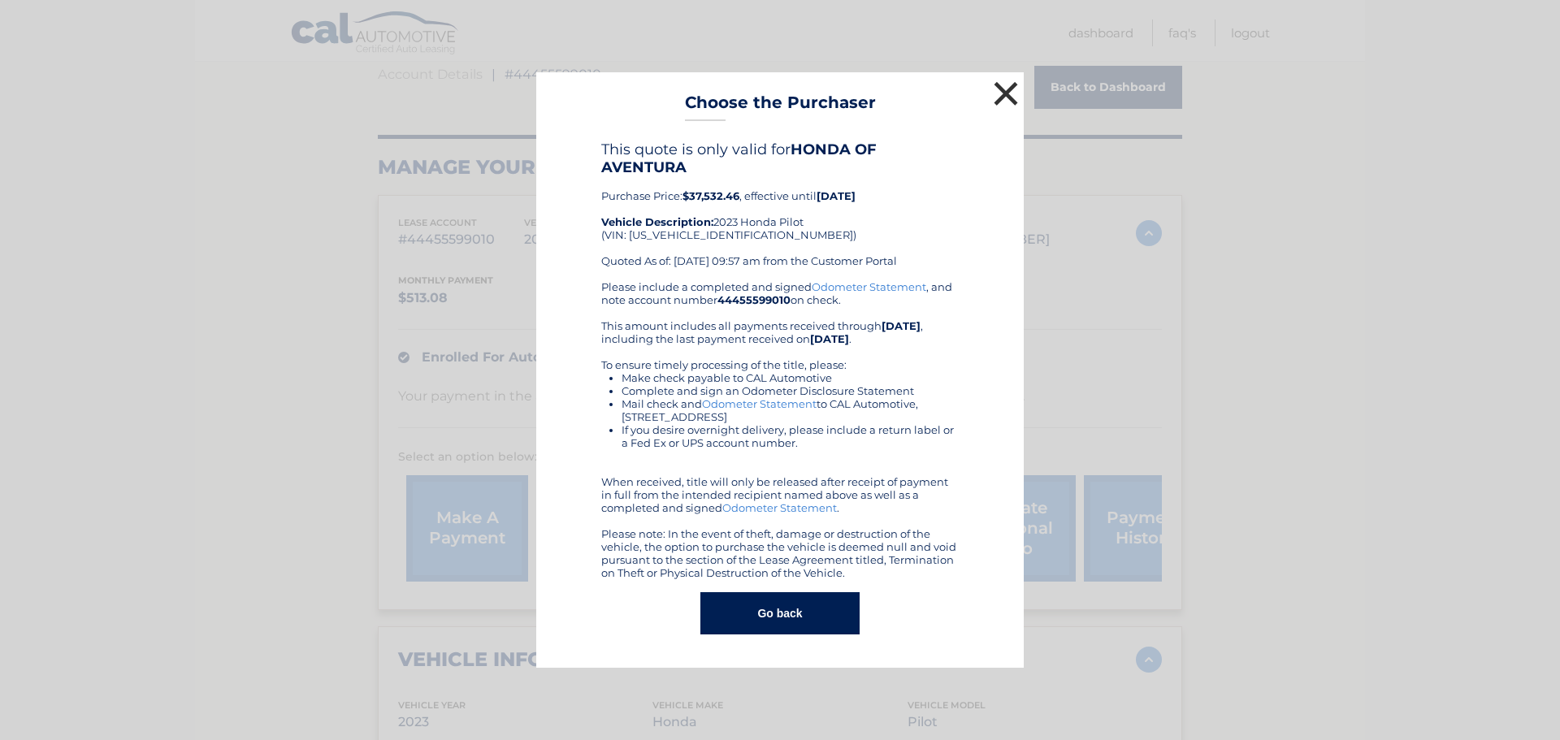
click at [1002, 101] on button "×" at bounding box center [1006, 93] width 32 height 32
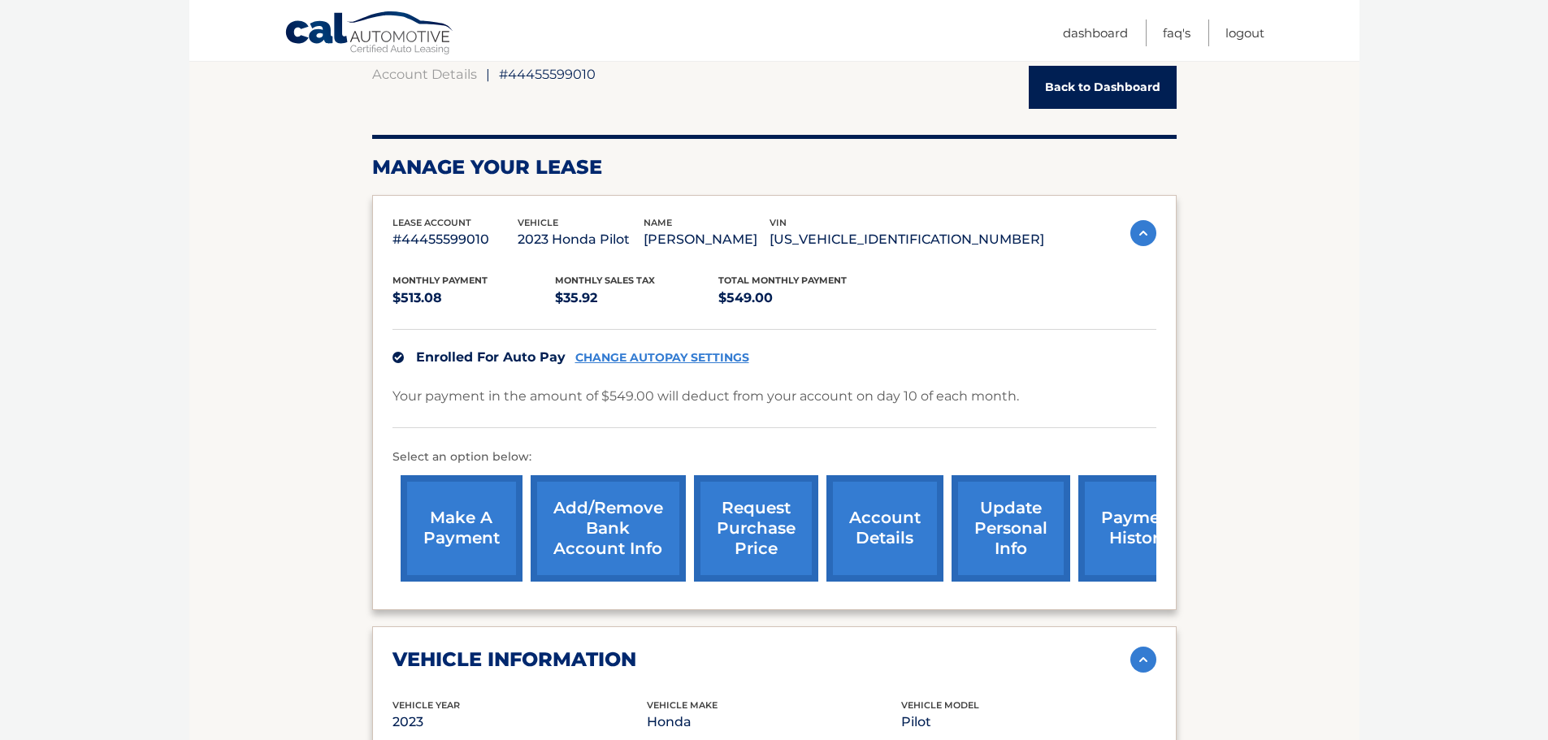
click at [744, 526] on link "request purchase price" at bounding box center [756, 528] width 124 height 106
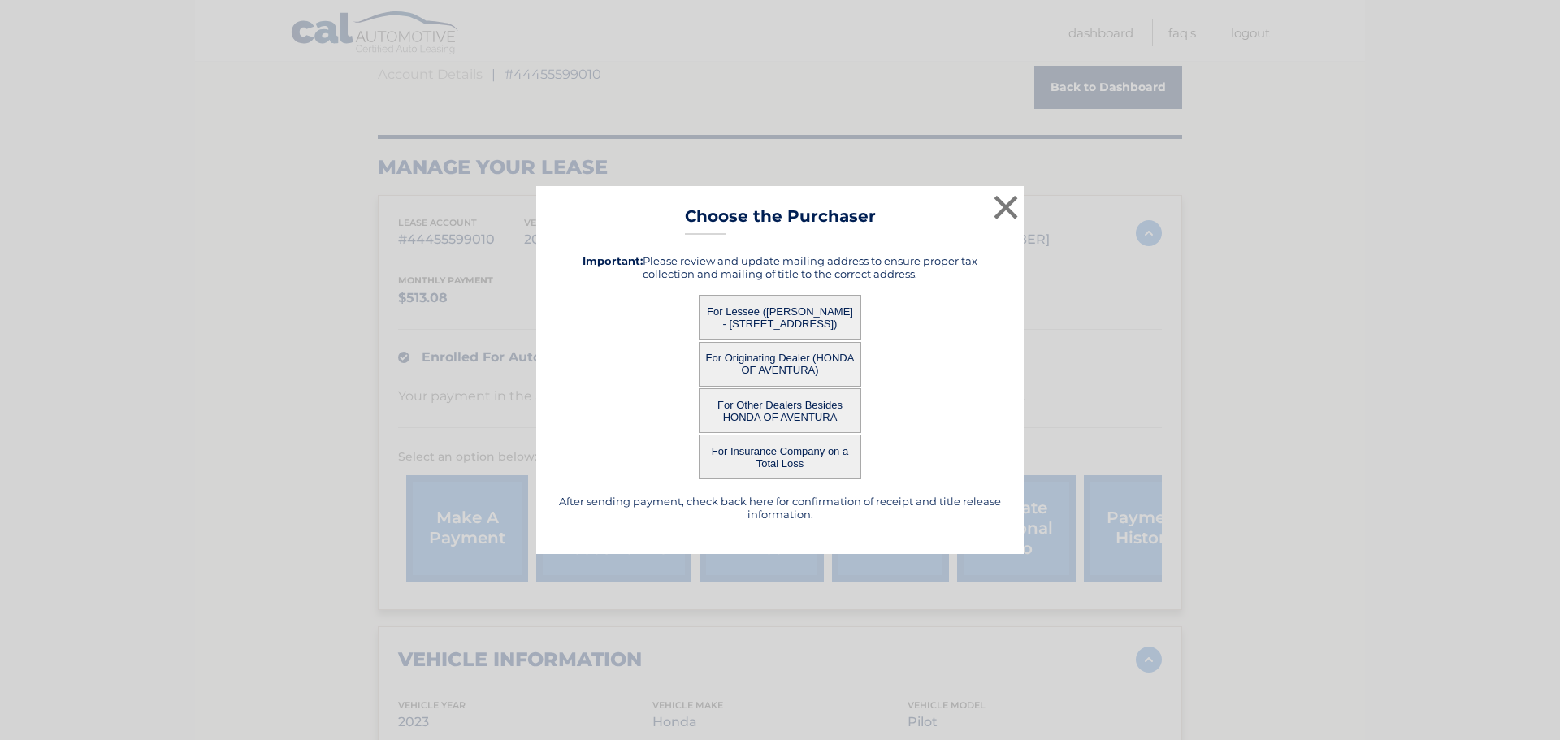
click at [801, 409] on button "For Other Dealers Besides HONDA OF AVENTURA" at bounding box center [780, 410] width 162 height 45
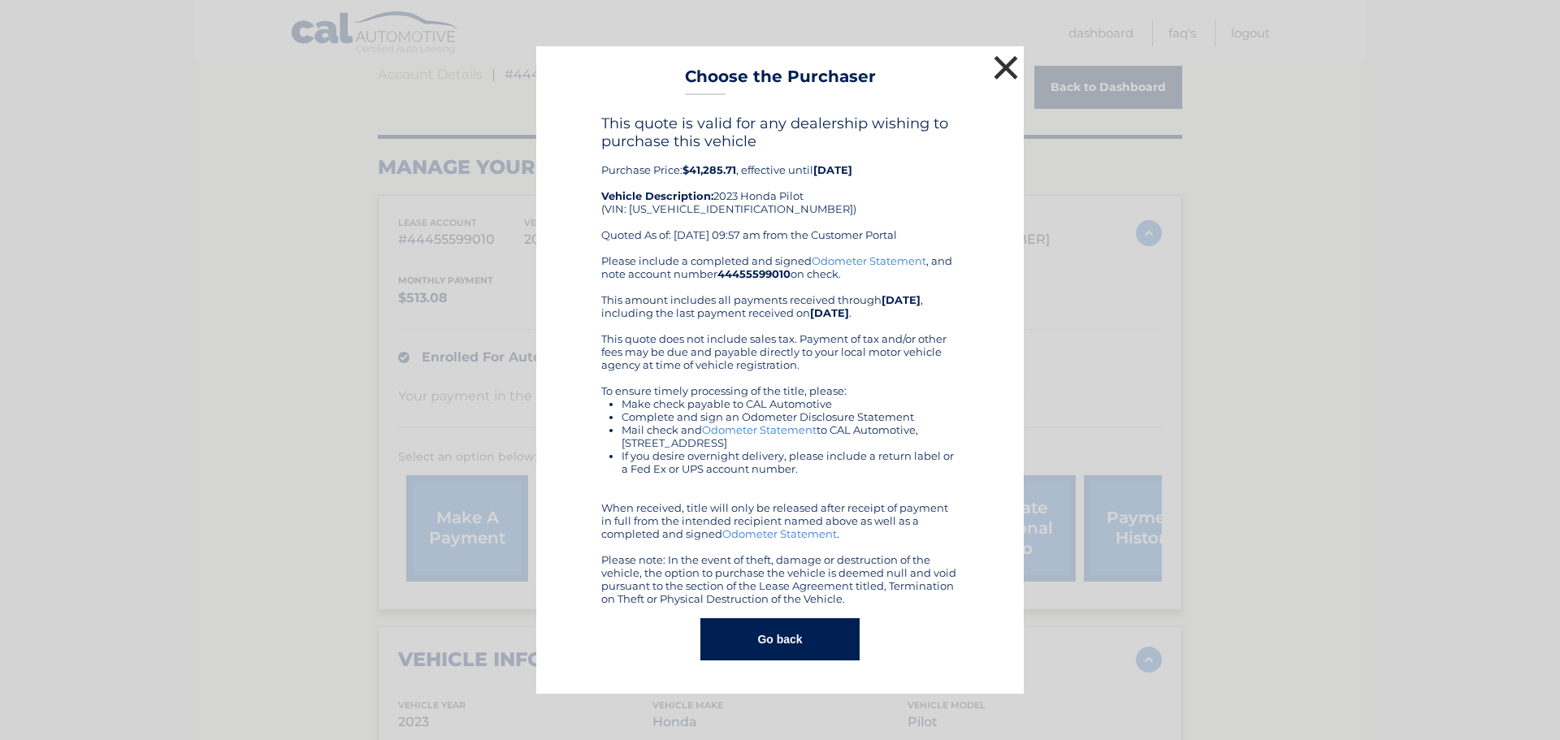
click at [999, 71] on button "×" at bounding box center [1006, 67] width 32 height 32
